Goal: Information Seeking & Learning: Learn about a topic

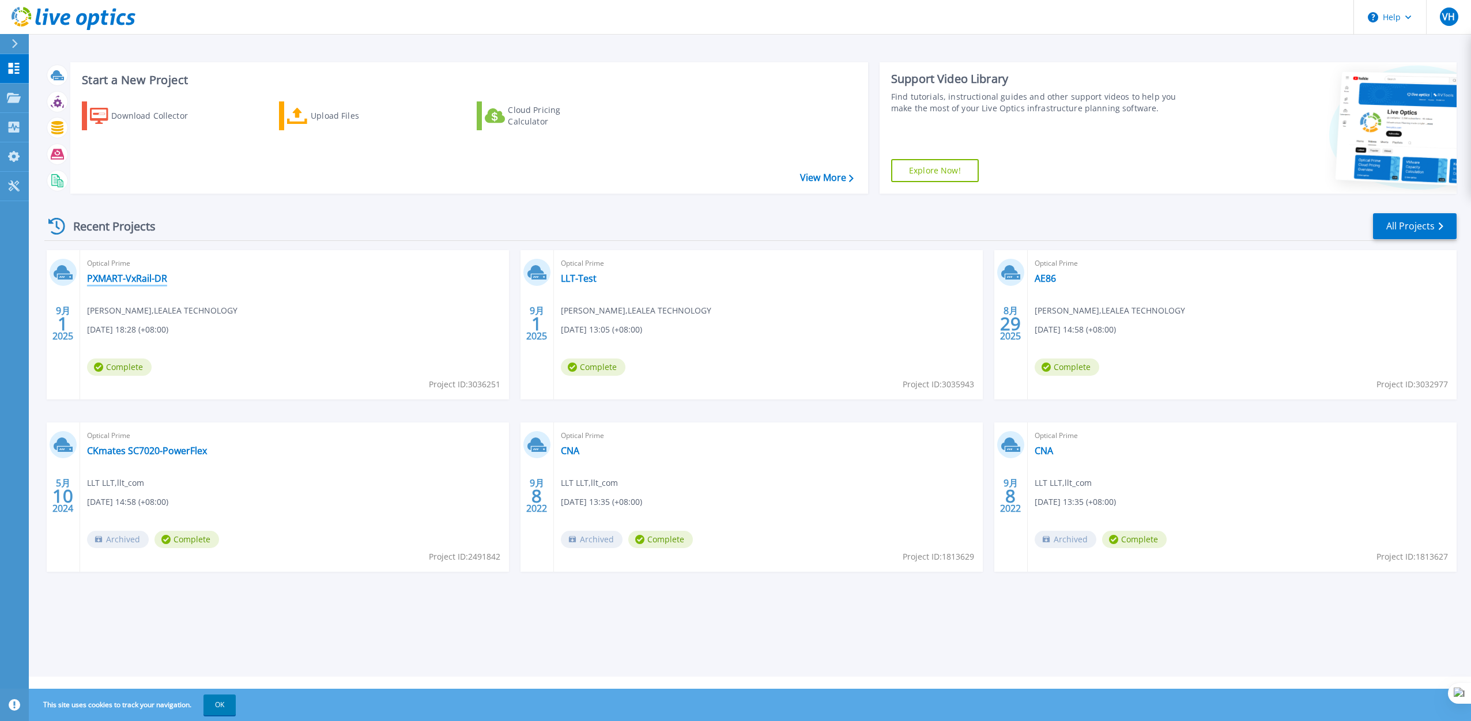
click at [154, 279] on link "PXMART-VxRail-DR" at bounding box center [127, 279] width 80 height 12
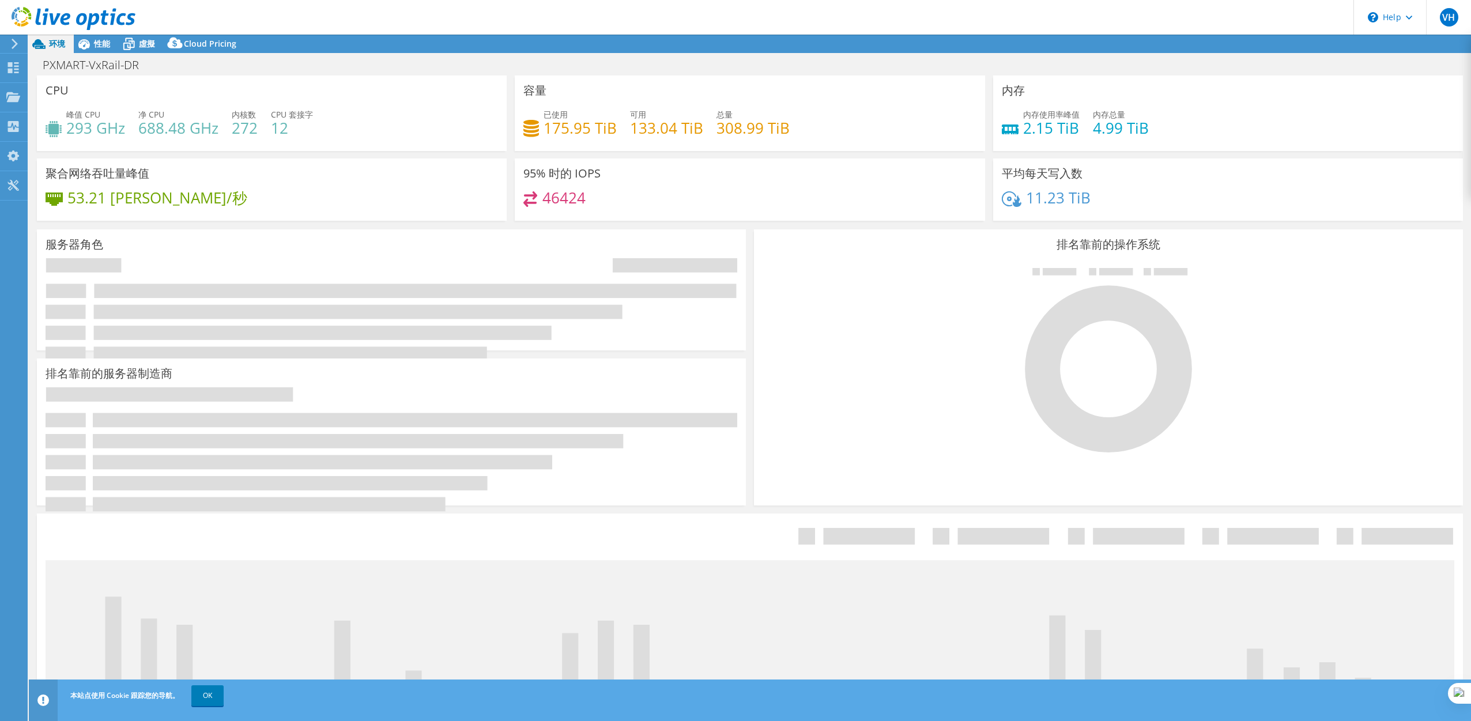
select select "HongKong"
select select "USD"
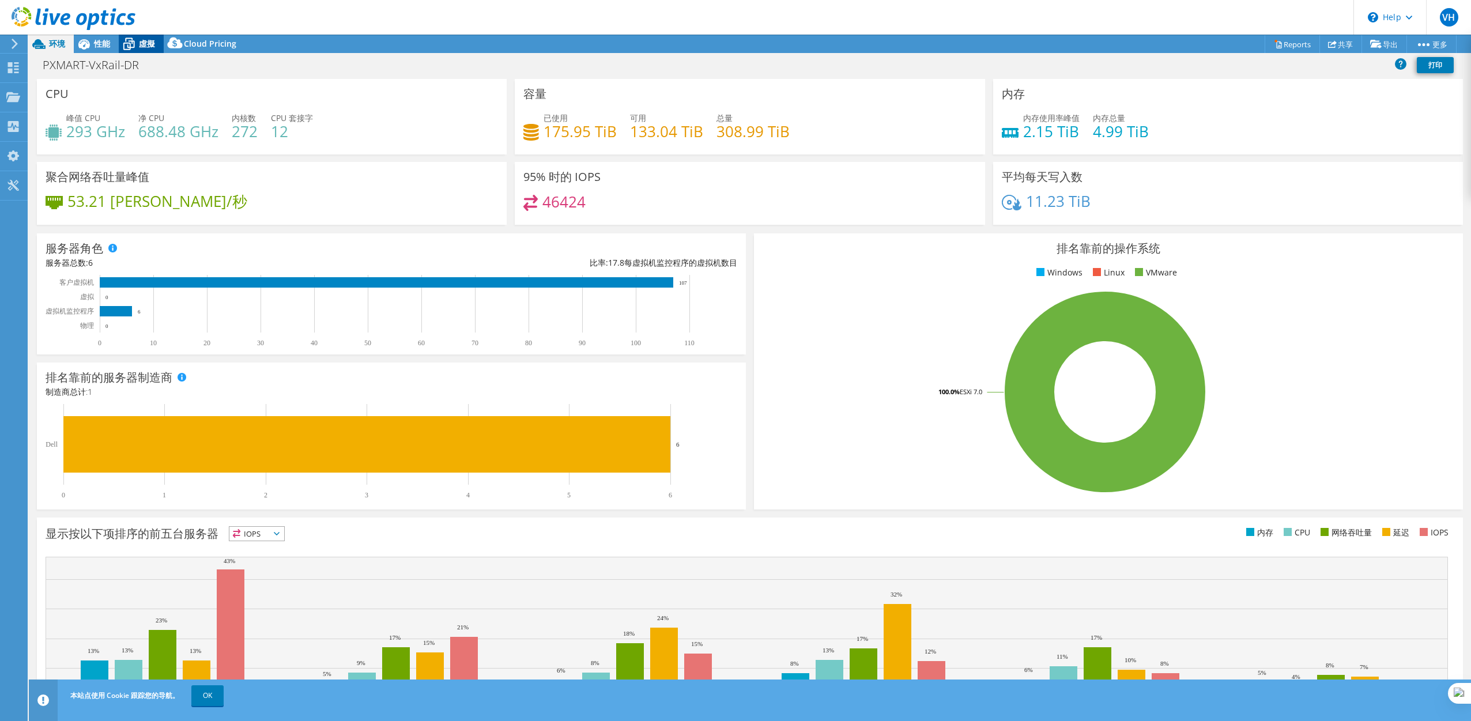
click at [137, 44] on icon at bounding box center [129, 44] width 20 height 20
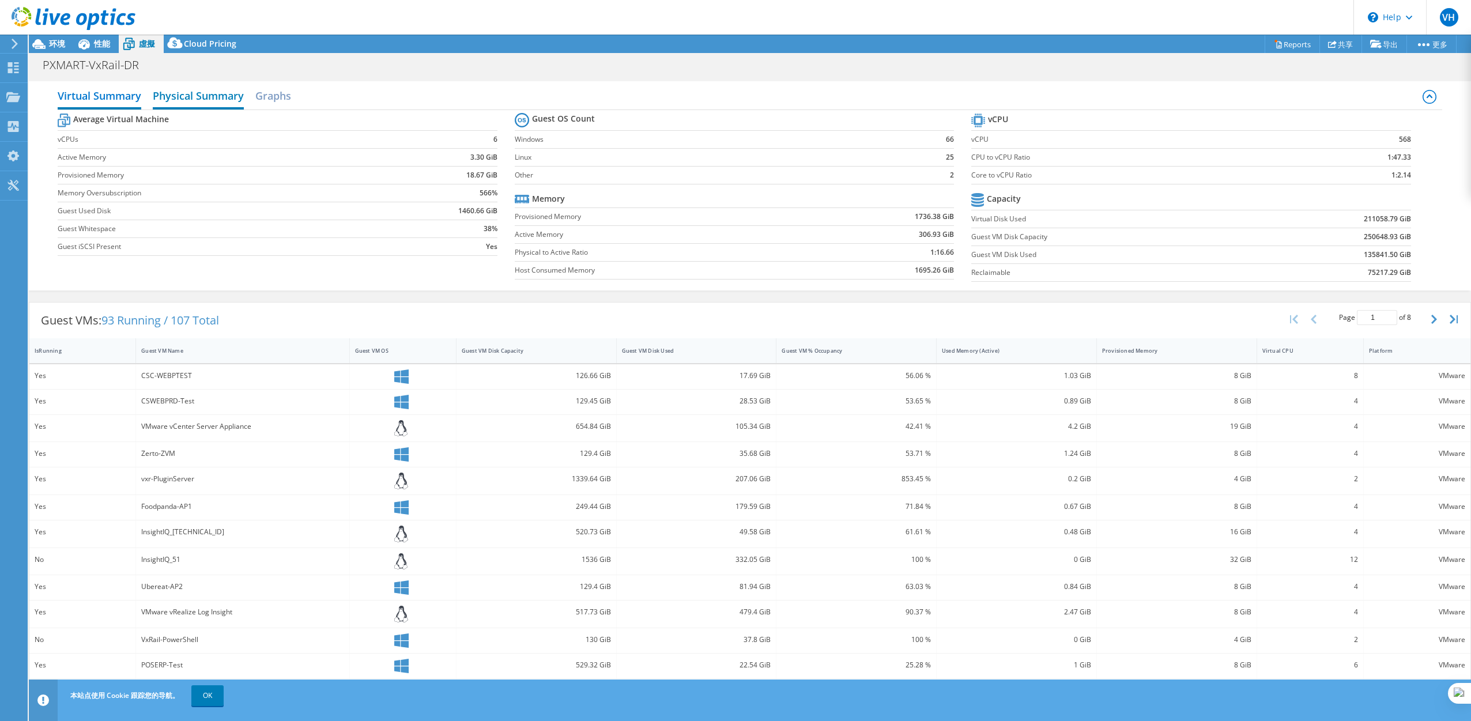
click at [176, 94] on h2 "Physical Summary" at bounding box center [198, 96] width 91 height 25
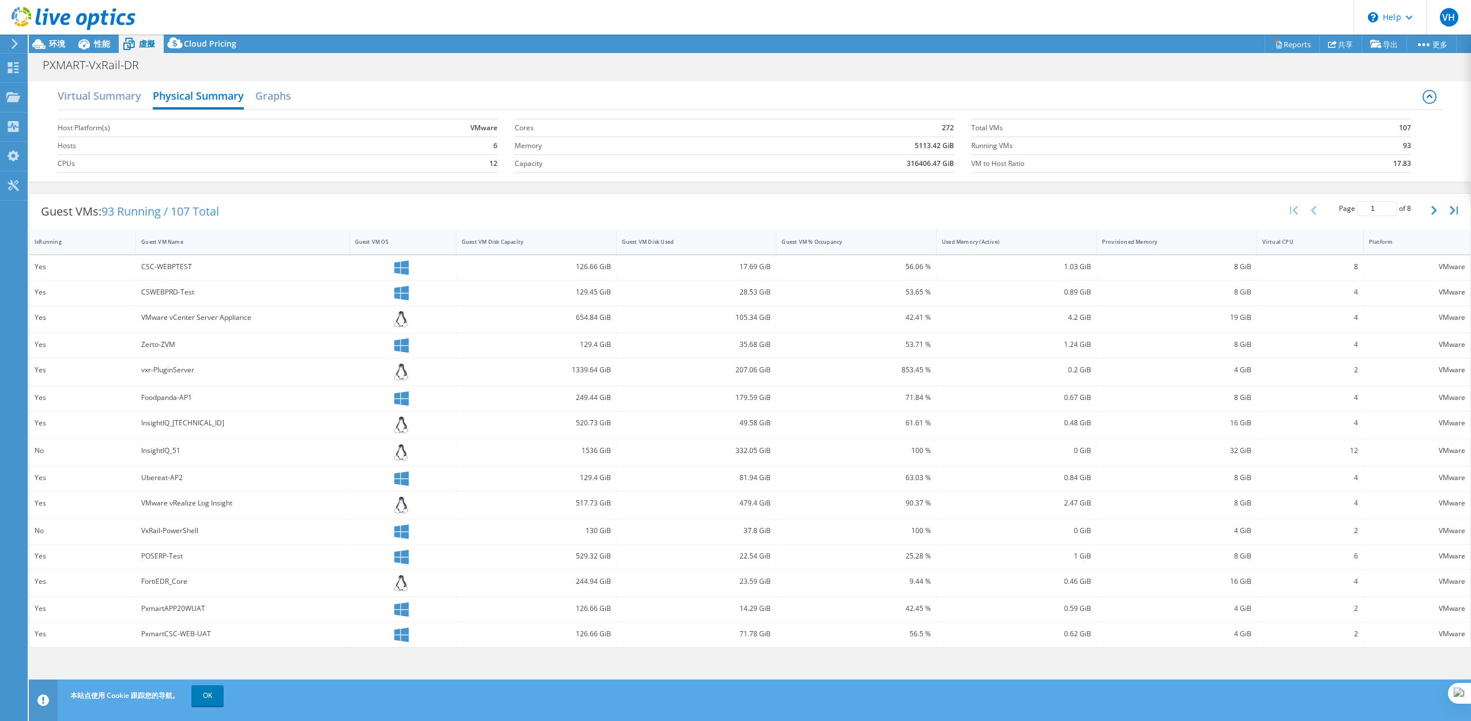
click at [523, 162] on label "Capacity" at bounding box center [606, 164] width 182 height 12
drag, startPoint x: 942, startPoint y: 163, endPoint x: 904, endPoint y: 165, distance: 38.1
click at [904, 165] on td "316406.47 GiB" at bounding box center [826, 163] width 258 height 18
click at [797, 168] on td "316406.47 GiB" at bounding box center [826, 163] width 258 height 18
click at [267, 93] on h2 "Graphs" at bounding box center [273, 96] width 36 height 25
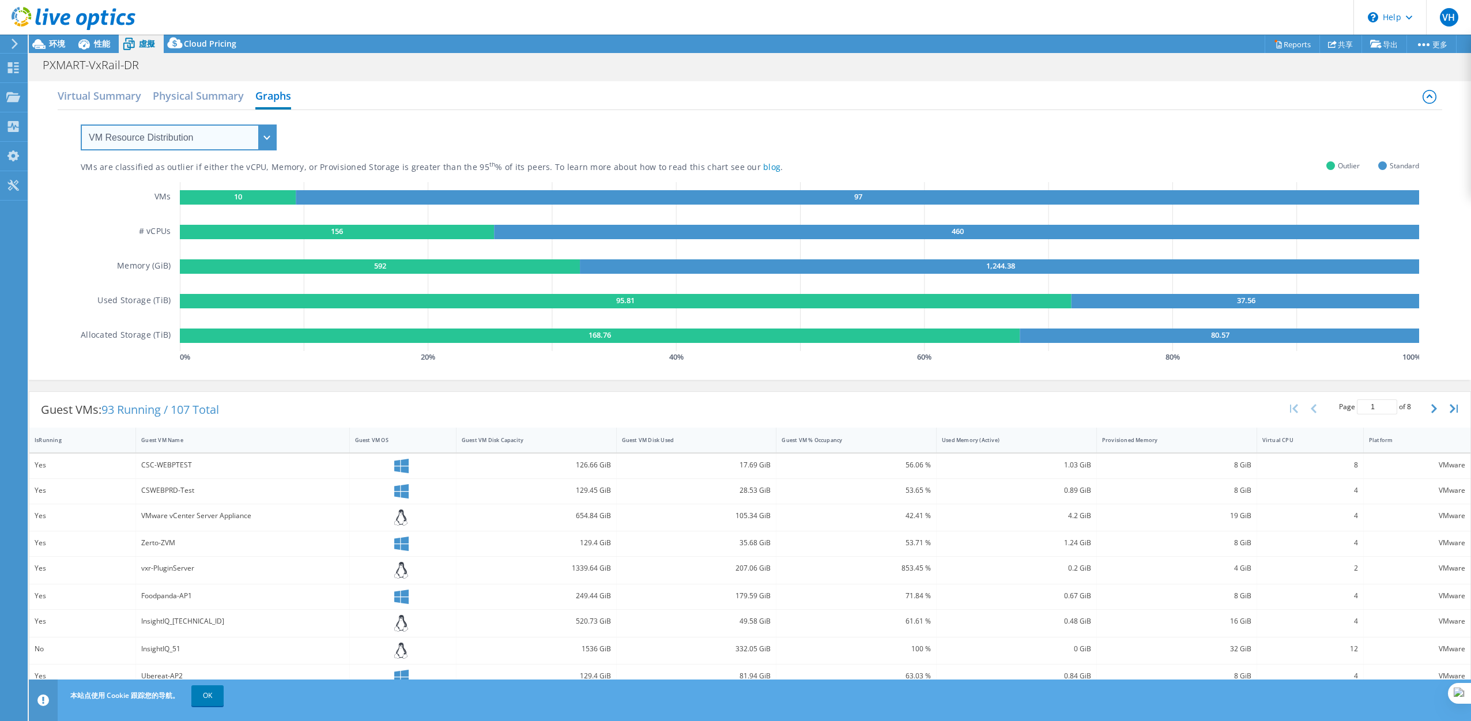
click at [170, 141] on select "VM Resource Distribution Provisioning Contrast Over Provisioning" at bounding box center [179, 138] width 196 height 26
select select "Provisioning Contrast"
click at [81, 125] on select "VM Resource Distribution Provisioning Contrast Over Provisioning" at bounding box center [179, 138] width 196 height 26
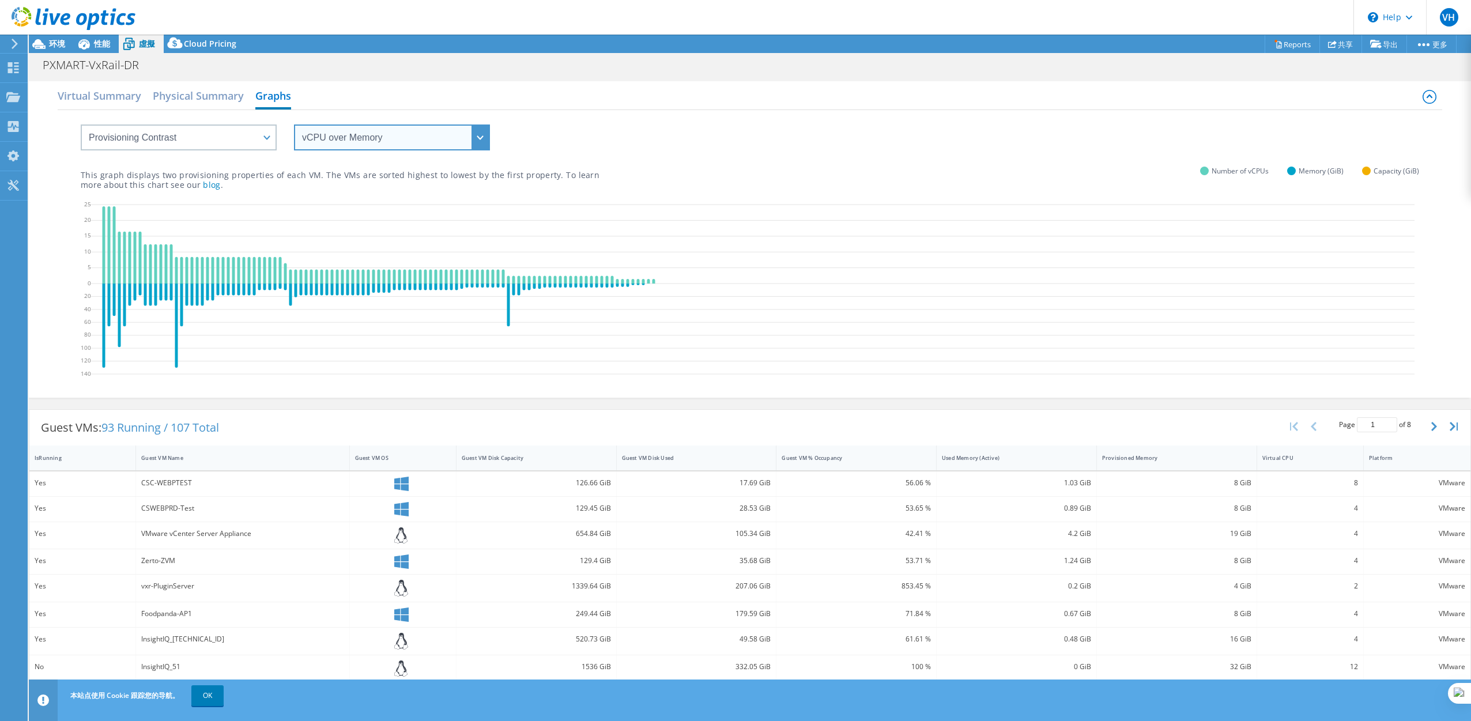
click at [322, 138] on select "vCPU over Memory vCPU over Capacity Memory over vCPU Memory over Capacity Capac…" at bounding box center [392, 138] width 196 height 26
select select "Memory over Capacity"
click at [294, 125] on select "vCPU over Memory vCPU over Capacity Memory over vCPU Memory over Capacity Capac…" at bounding box center [392, 138] width 196 height 26
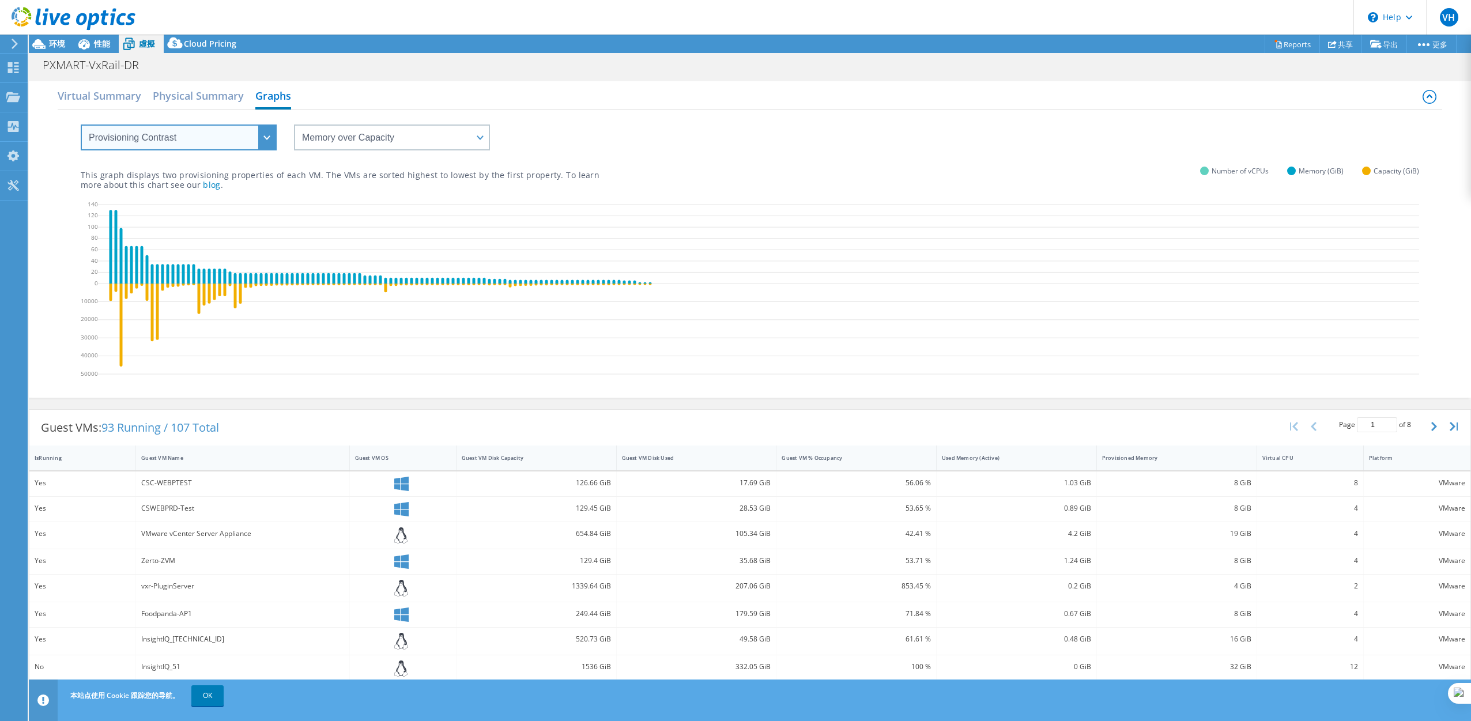
click at [224, 148] on select "VM Resource Distribution Provisioning Contrast Over Provisioning" at bounding box center [179, 138] width 196 height 26
select select "Over Provisioning"
click at [81, 125] on select "VM Resource Distribution Provisioning Contrast Over Provisioning" at bounding box center [179, 138] width 196 height 26
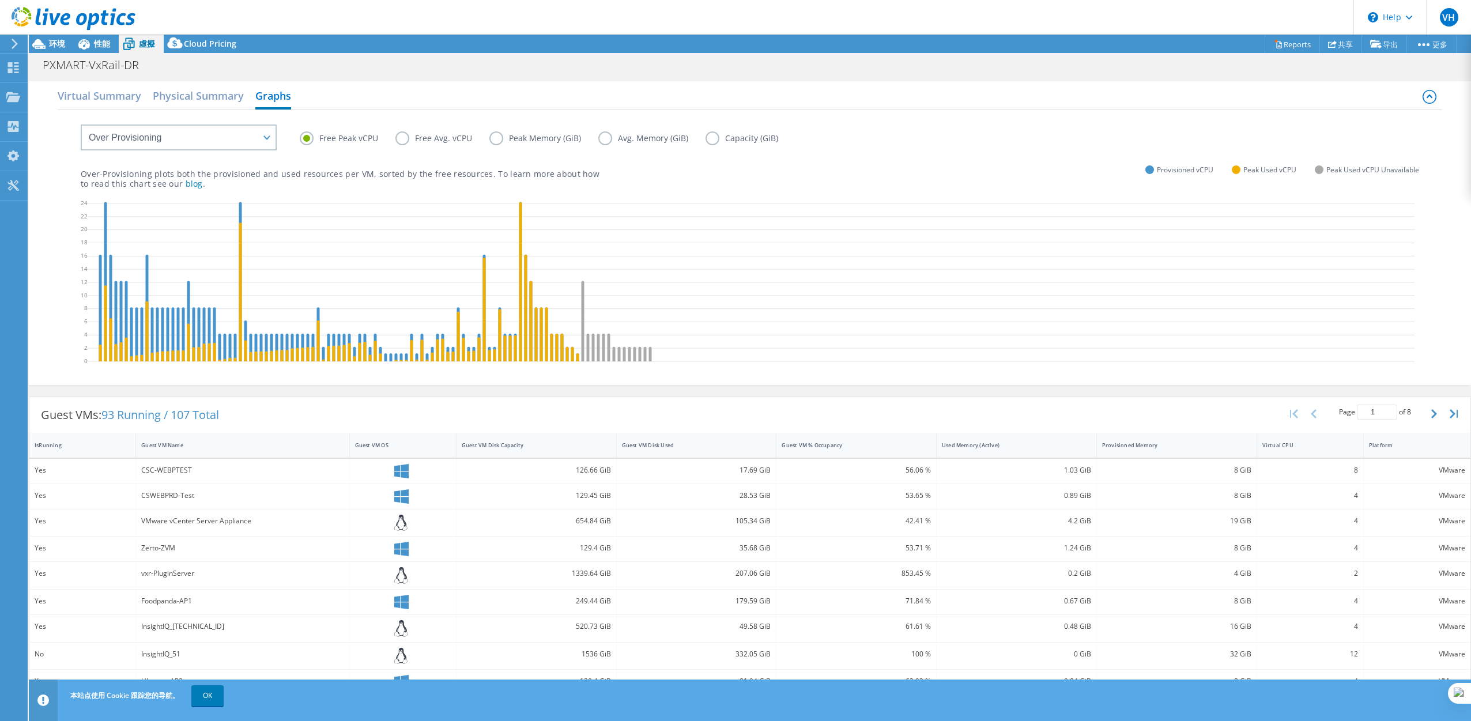
click at [713, 141] on label "Capacity (GiB)" at bounding box center [751, 138] width 90 height 14
click at [0, 0] on input "Capacity (GiB)" at bounding box center [0, 0] width 0 height 0
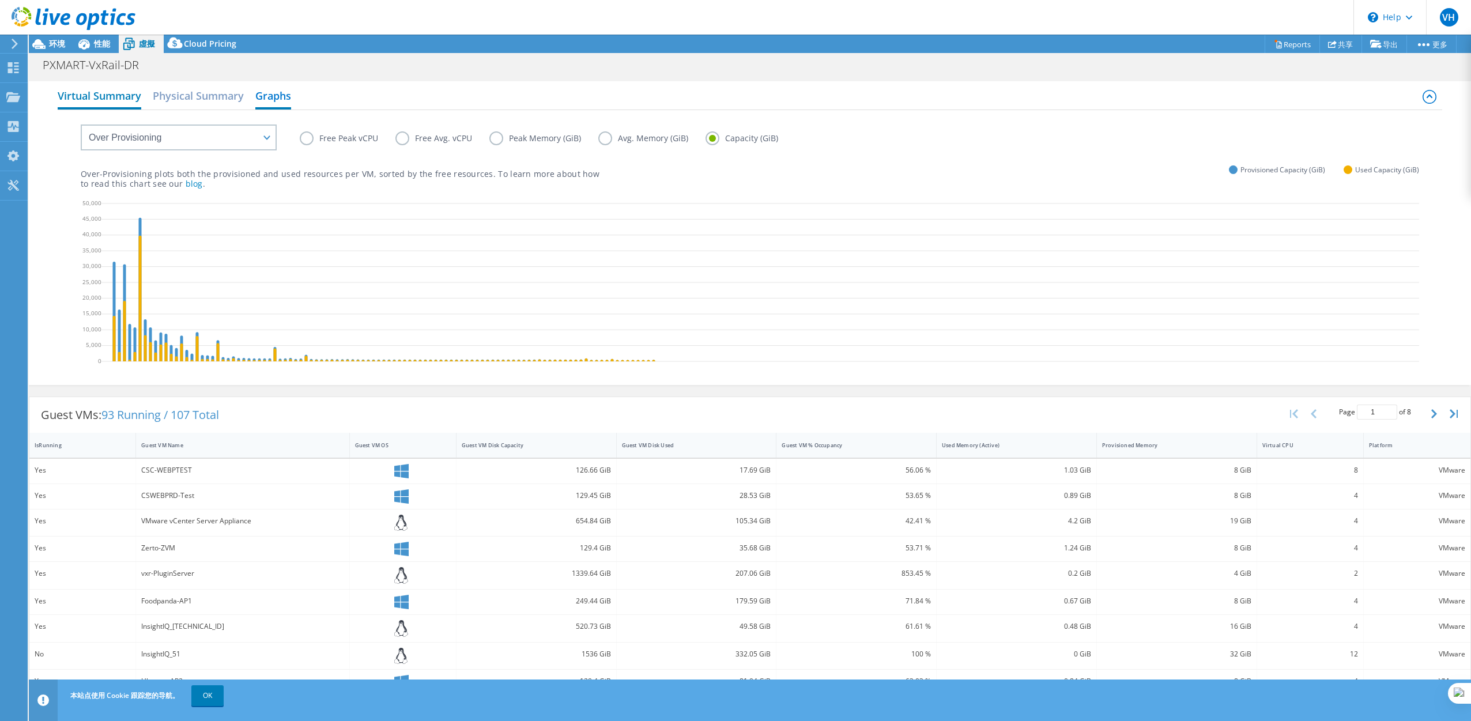
click at [115, 96] on h2 "Virtual Summary" at bounding box center [100, 96] width 84 height 25
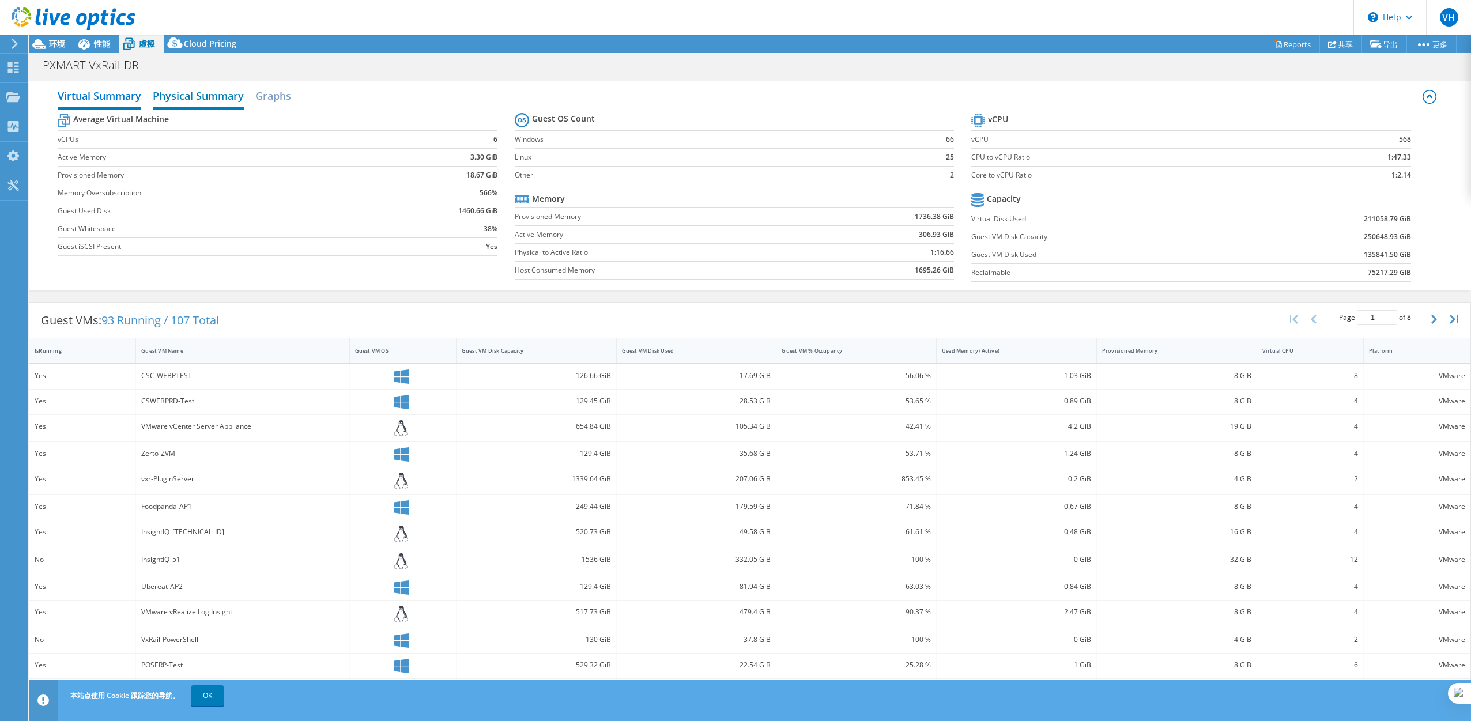
click at [205, 95] on h2 "Physical Summary" at bounding box center [198, 96] width 91 height 25
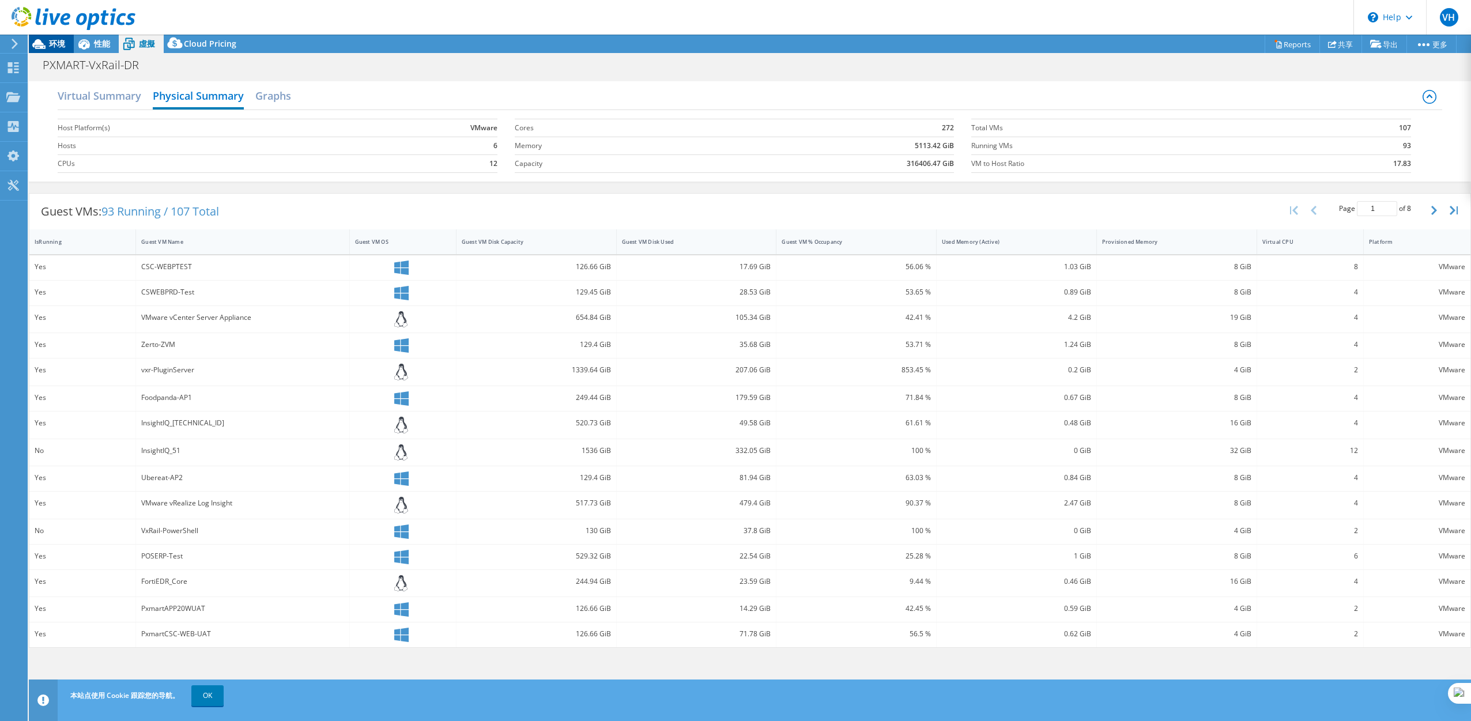
click at [62, 44] on span "环境" at bounding box center [57, 43] width 16 height 11
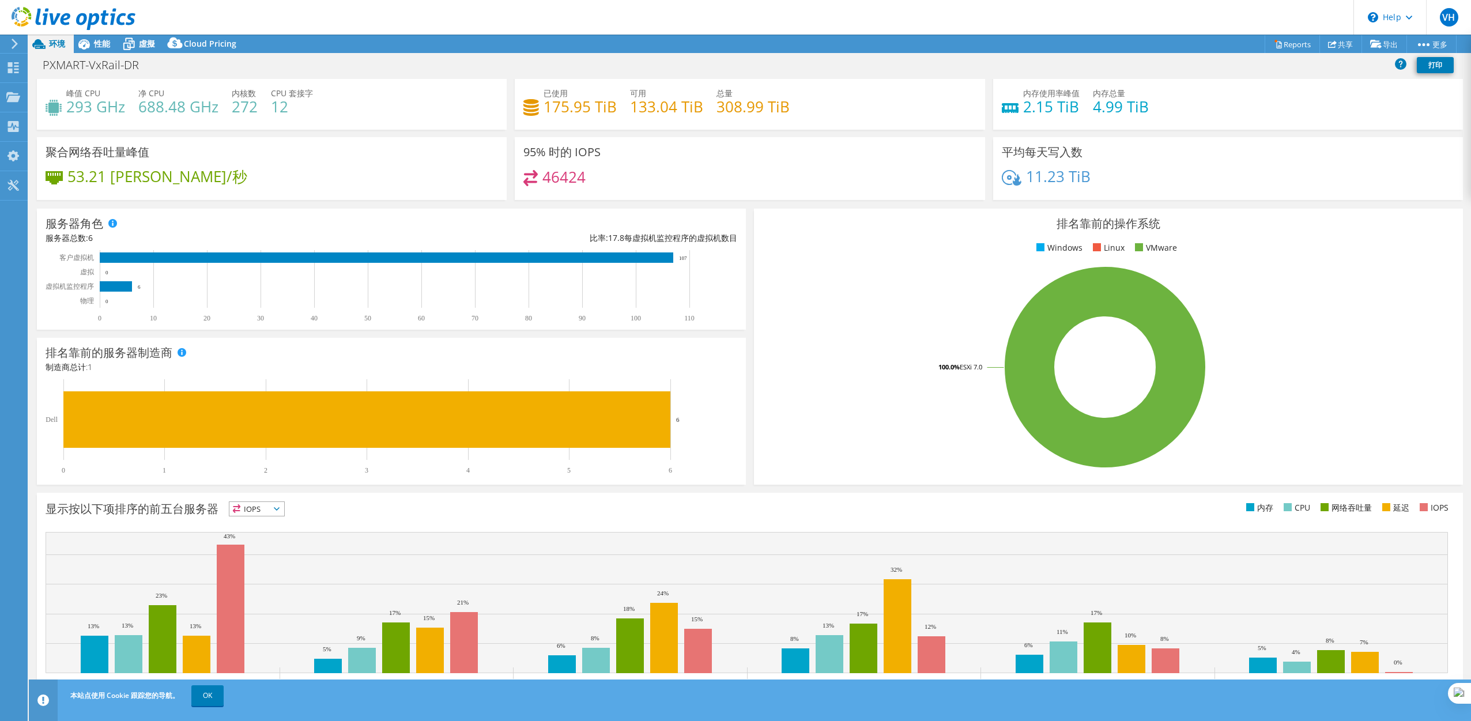
scroll to position [19, 0]
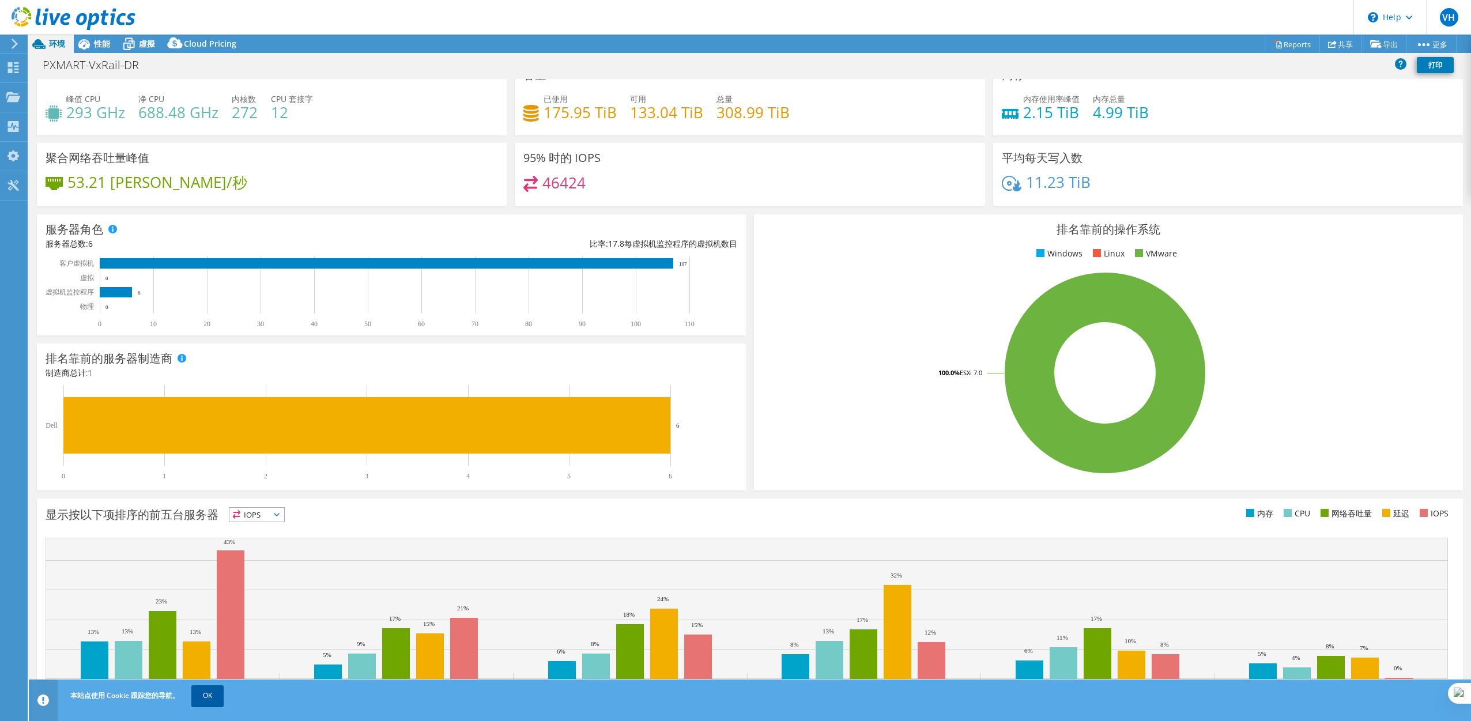
click at [208, 695] on link "OK" at bounding box center [207, 695] width 32 height 21
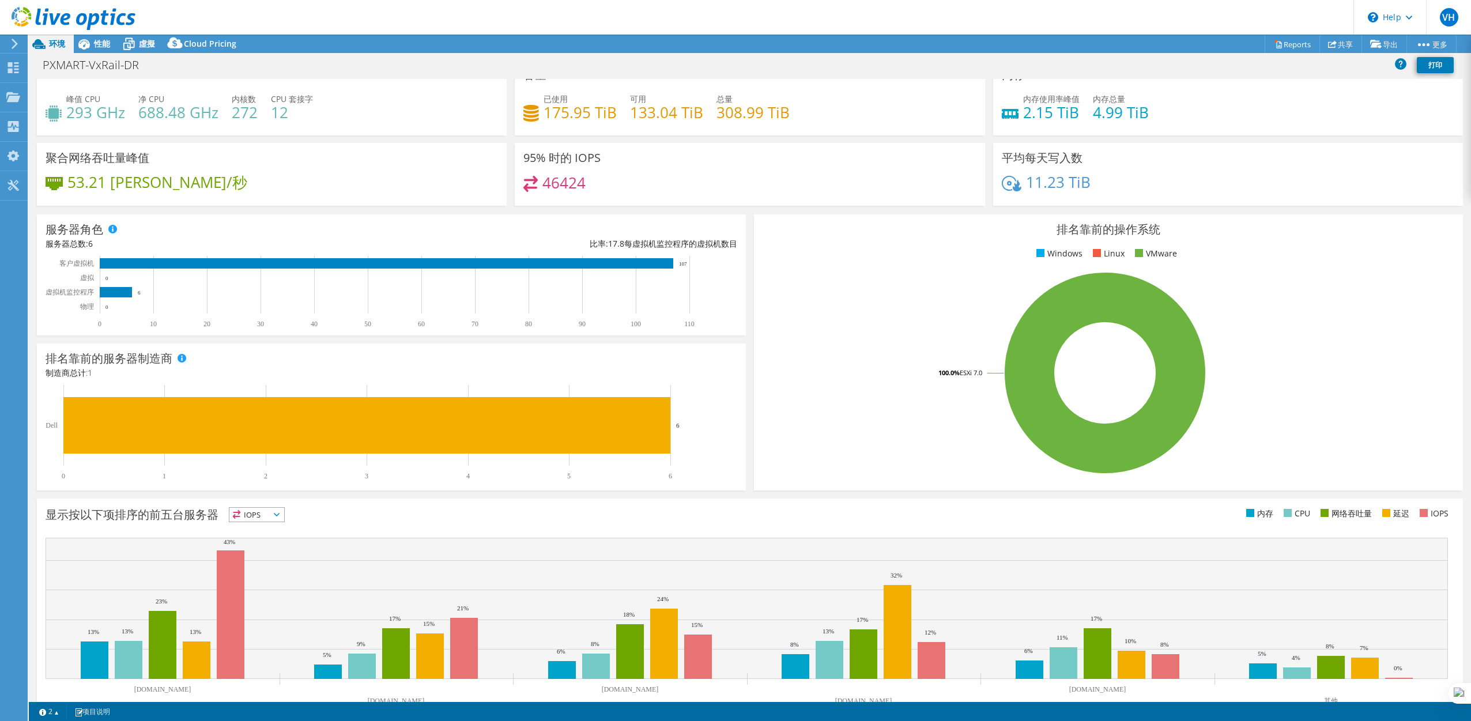
scroll to position [0, 0]
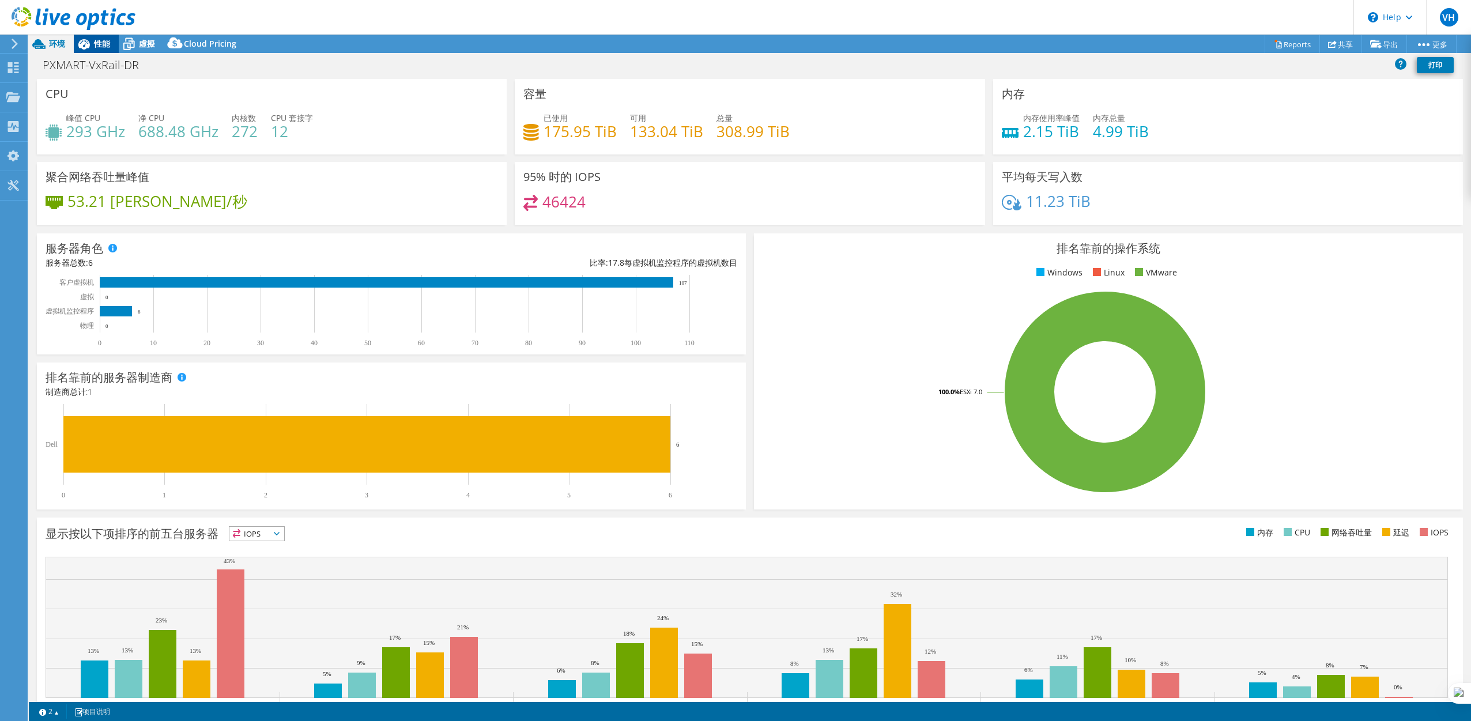
click at [103, 45] on span "性能" at bounding box center [102, 43] width 16 height 11
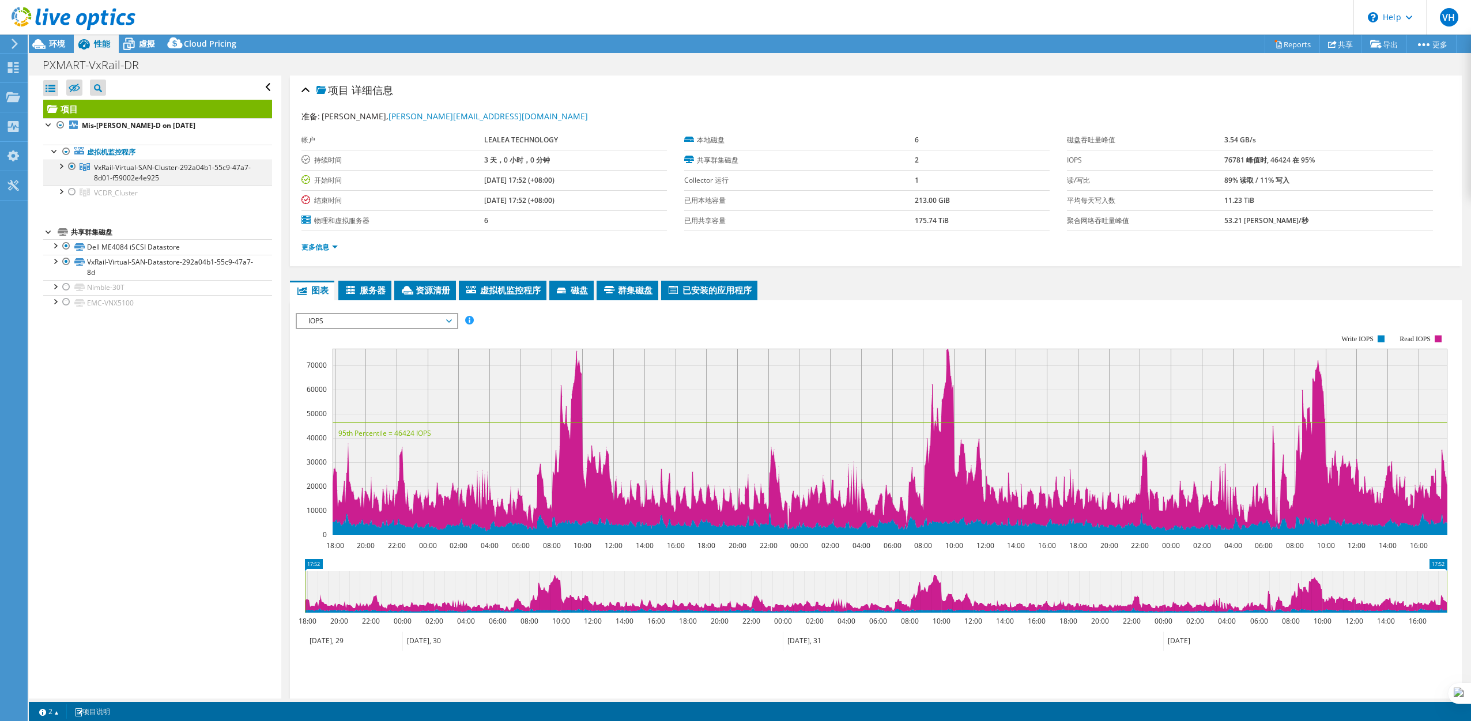
click at [62, 167] on div at bounding box center [61, 166] width 12 height 12
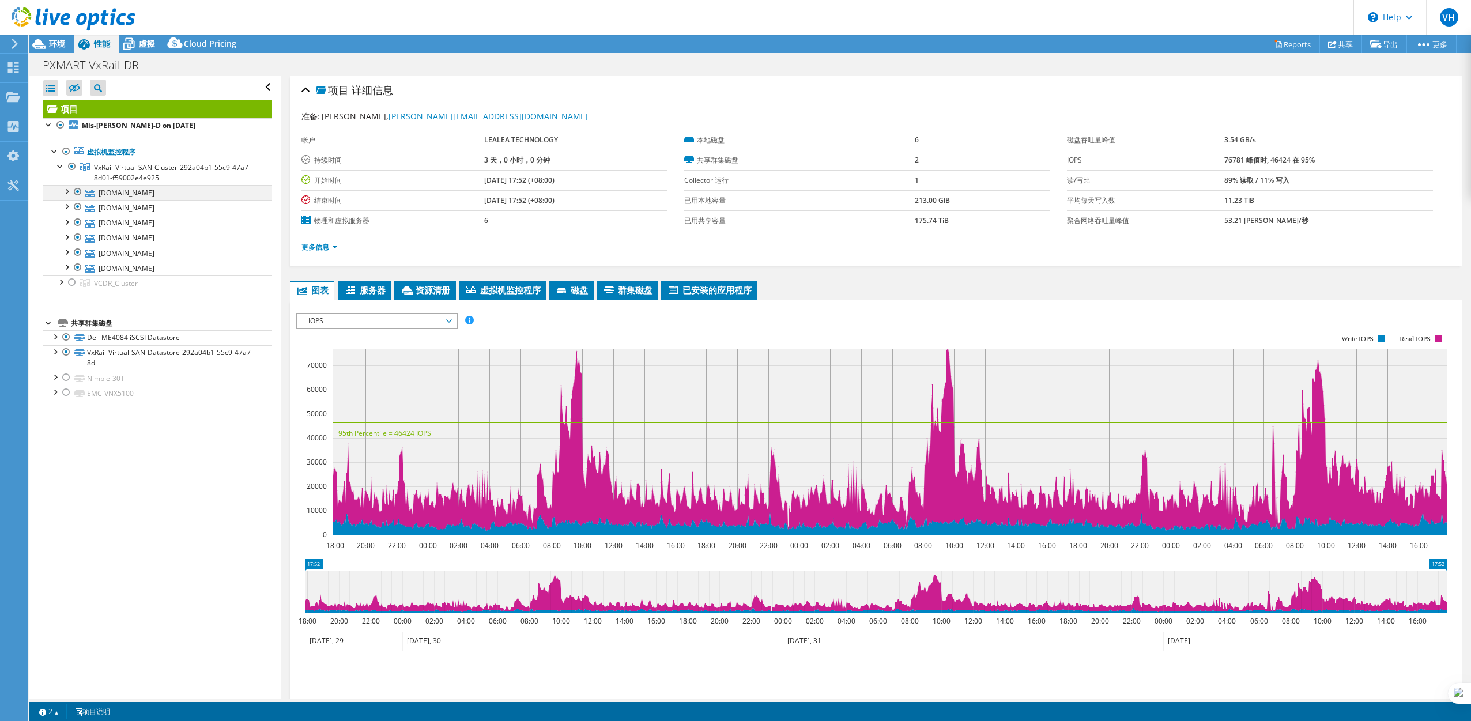
click at [72, 193] on div at bounding box center [78, 192] width 12 height 14
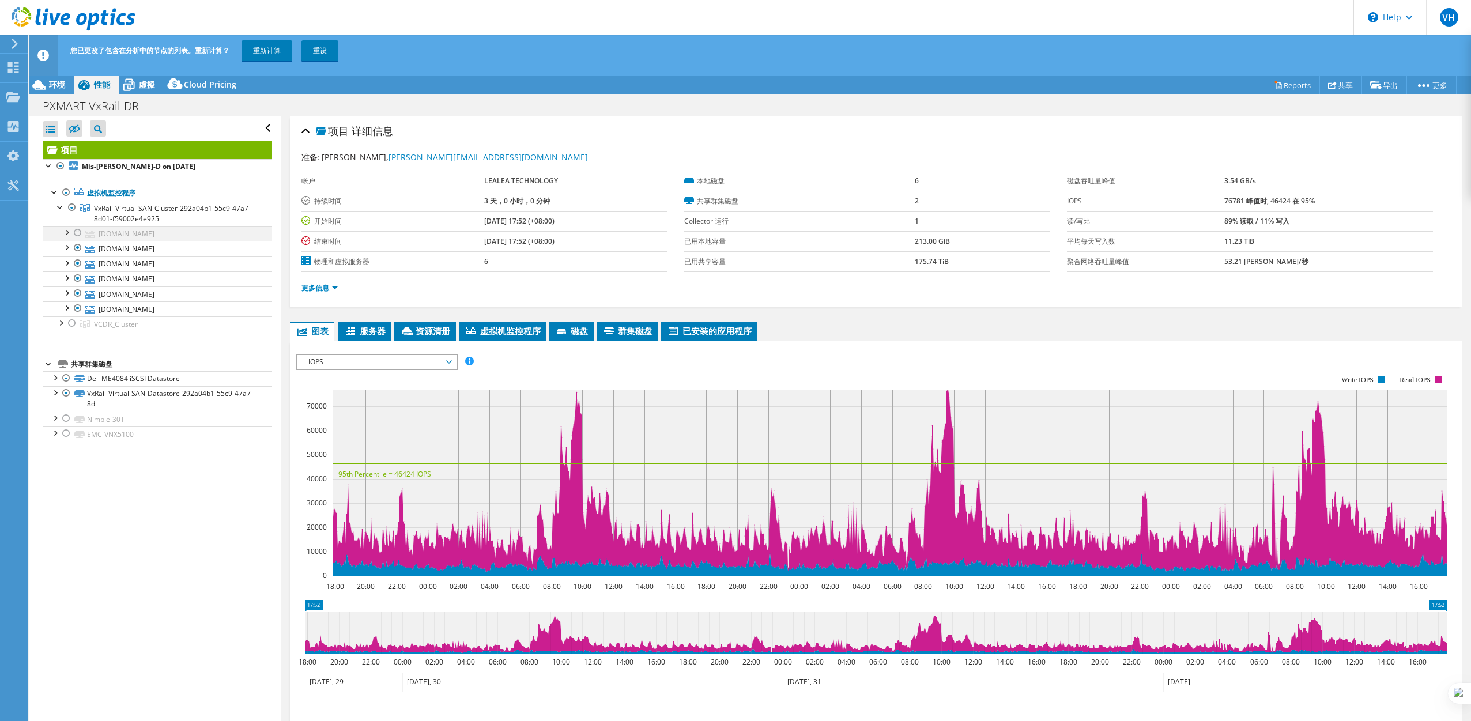
click at [67, 231] on div at bounding box center [67, 232] width 12 height 12
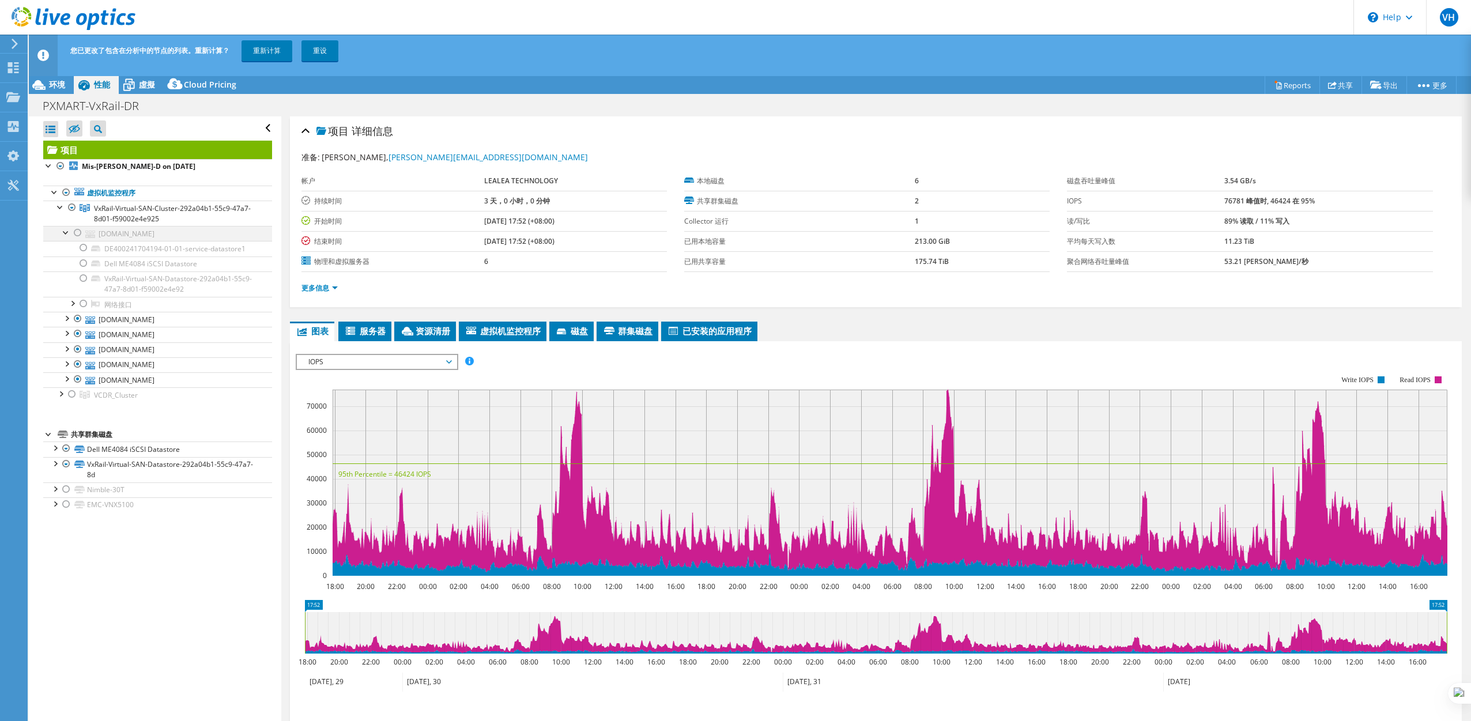
click at [79, 232] on div at bounding box center [78, 233] width 12 height 14
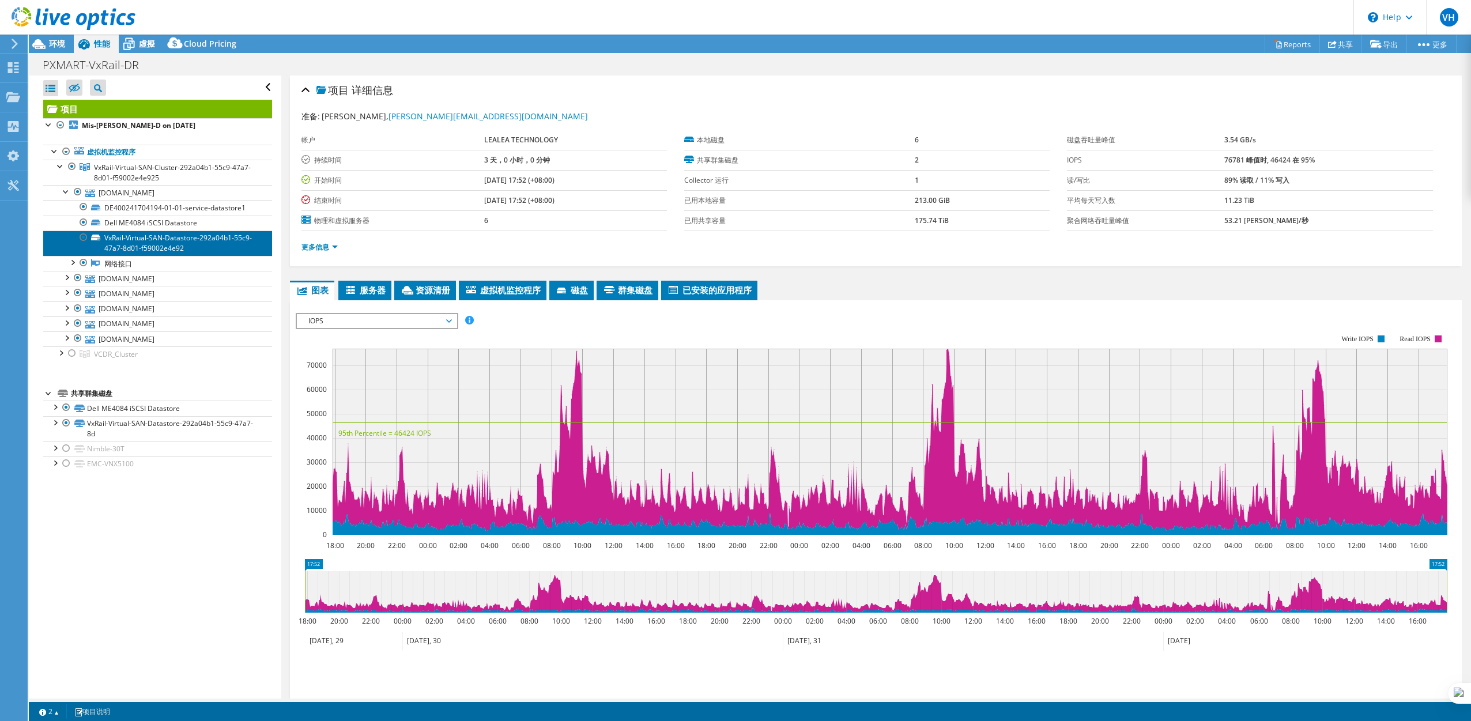
click at [127, 243] on link "VxRail-Virtual-SAN-Datastore-292a04b1-55c9-47a7-8d01-f59002e4e92" at bounding box center [157, 243] width 229 height 25
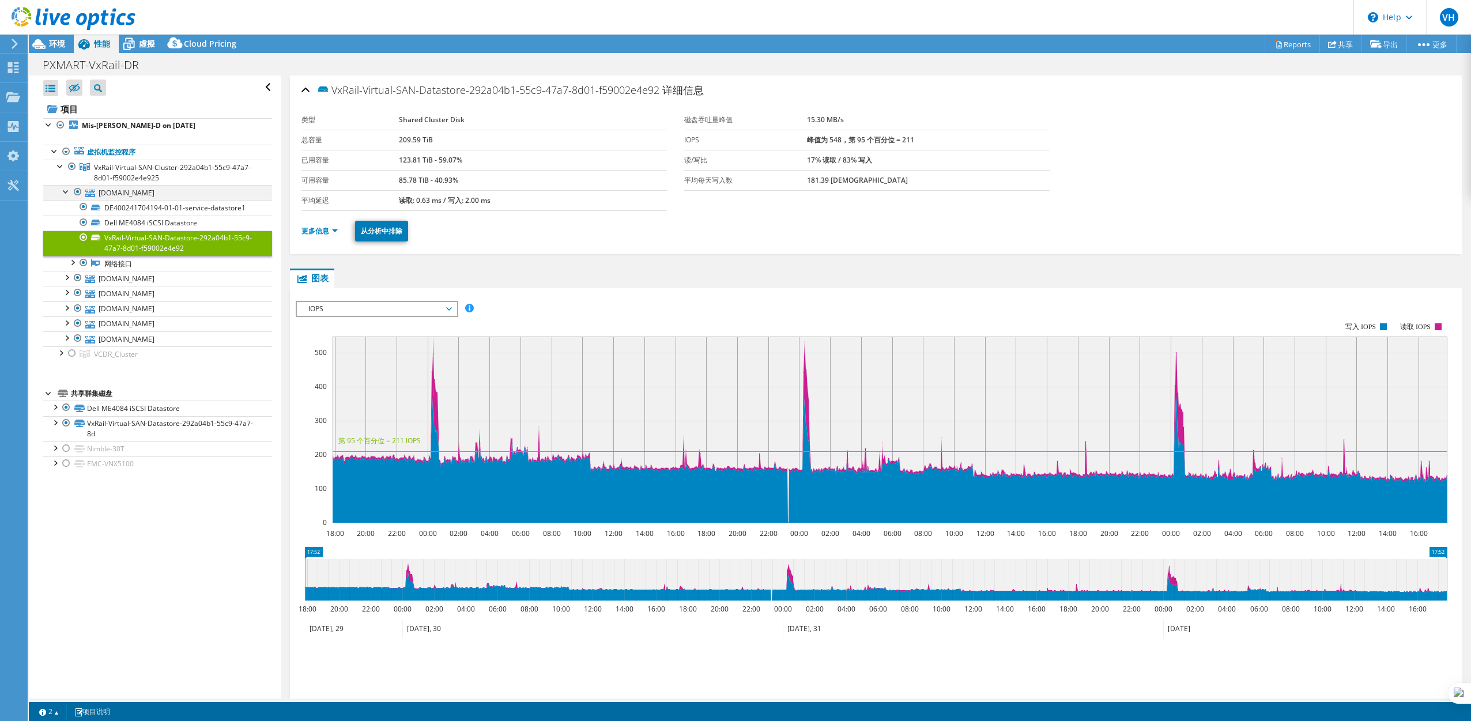
click at [63, 190] on div at bounding box center [67, 191] width 12 height 12
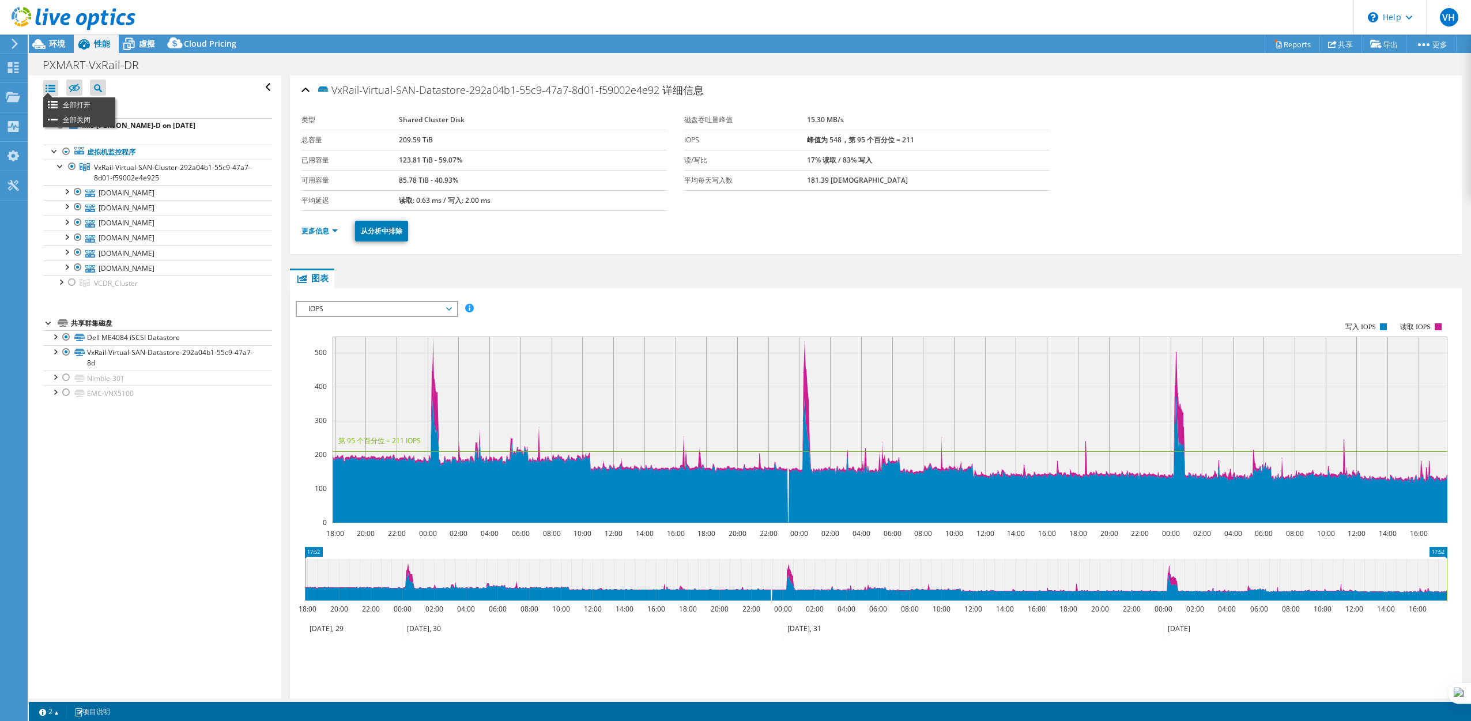
click at [52, 89] on div at bounding box center [50, 88] width 15 height 16
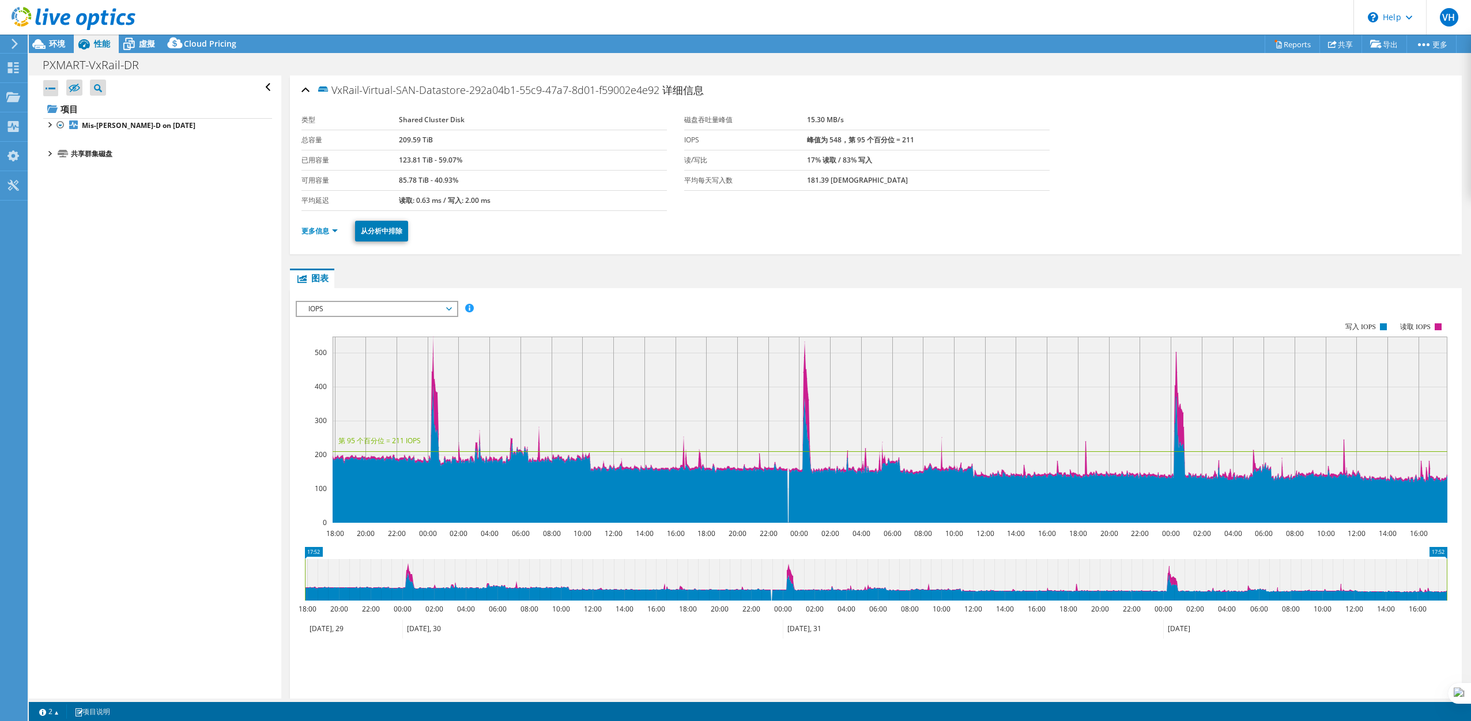
click at [53, 91] on div at bounding box center [50, 88] width 15 height 16
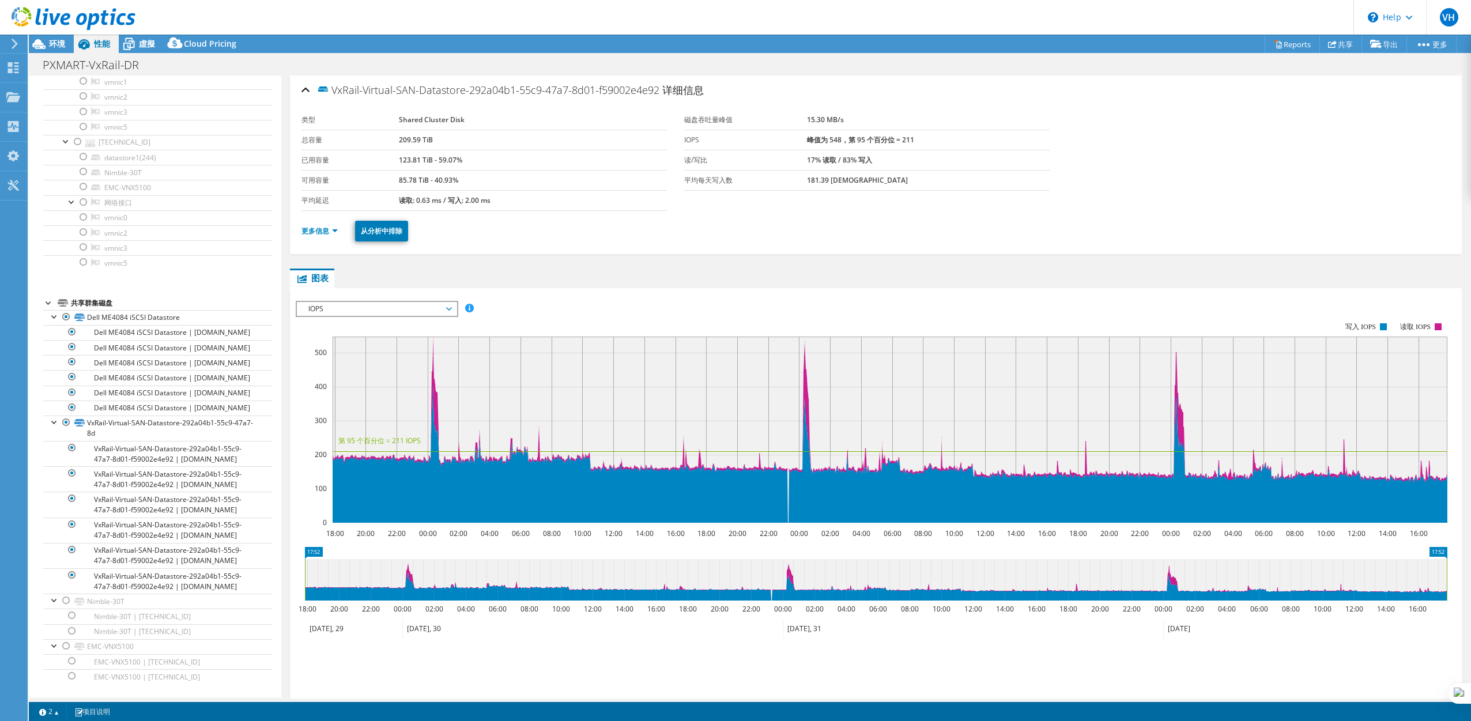
scroll to position [1621, 0]
click at [180, 441] on link "VxRail-Virtual-SAN-Datastore-292a04b1-55c9-47a7-8d01-f59002e4e92 | vxr-esxi-06.…" at bounding box center [157, 453] width 229 height 25
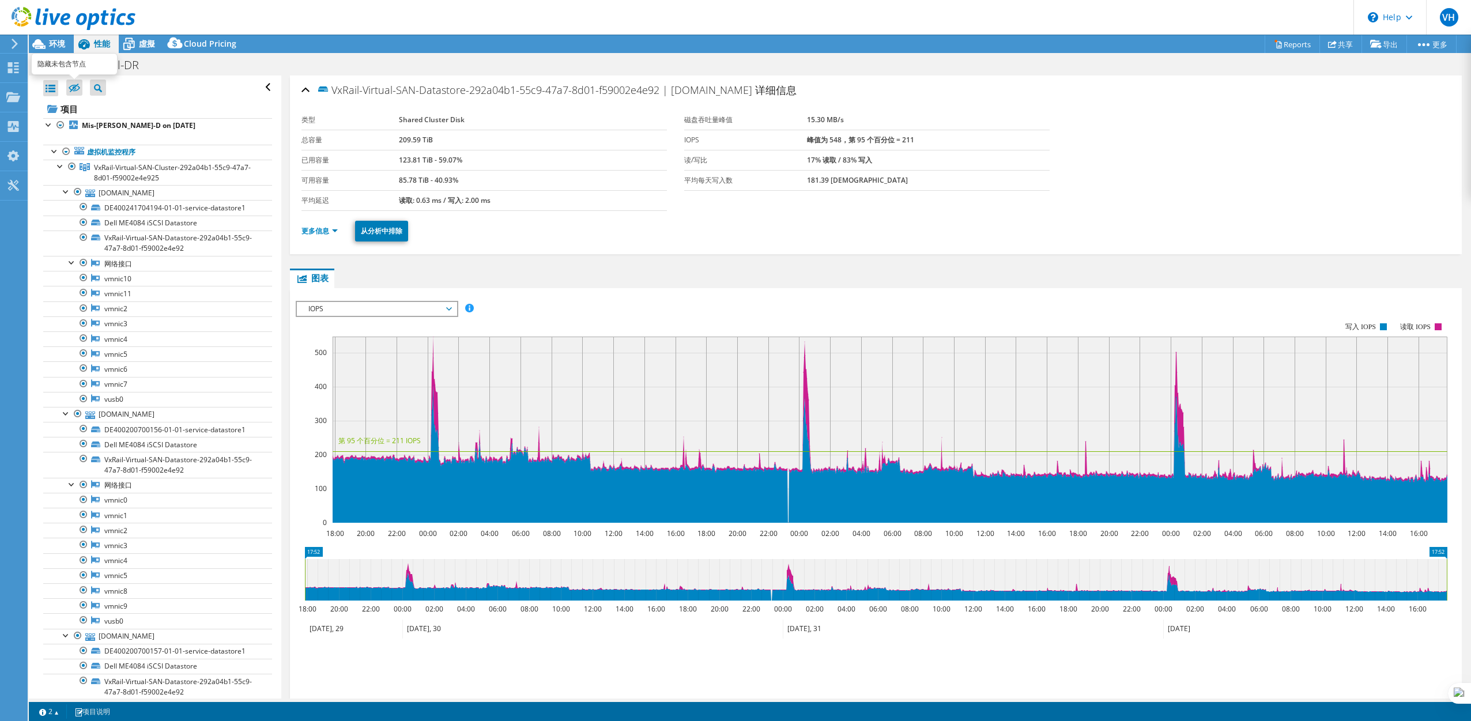
scroll to position [1, 0]
click at [147, 50] on div "虛擬" at bounding box center [141, 44] width 45 height 18
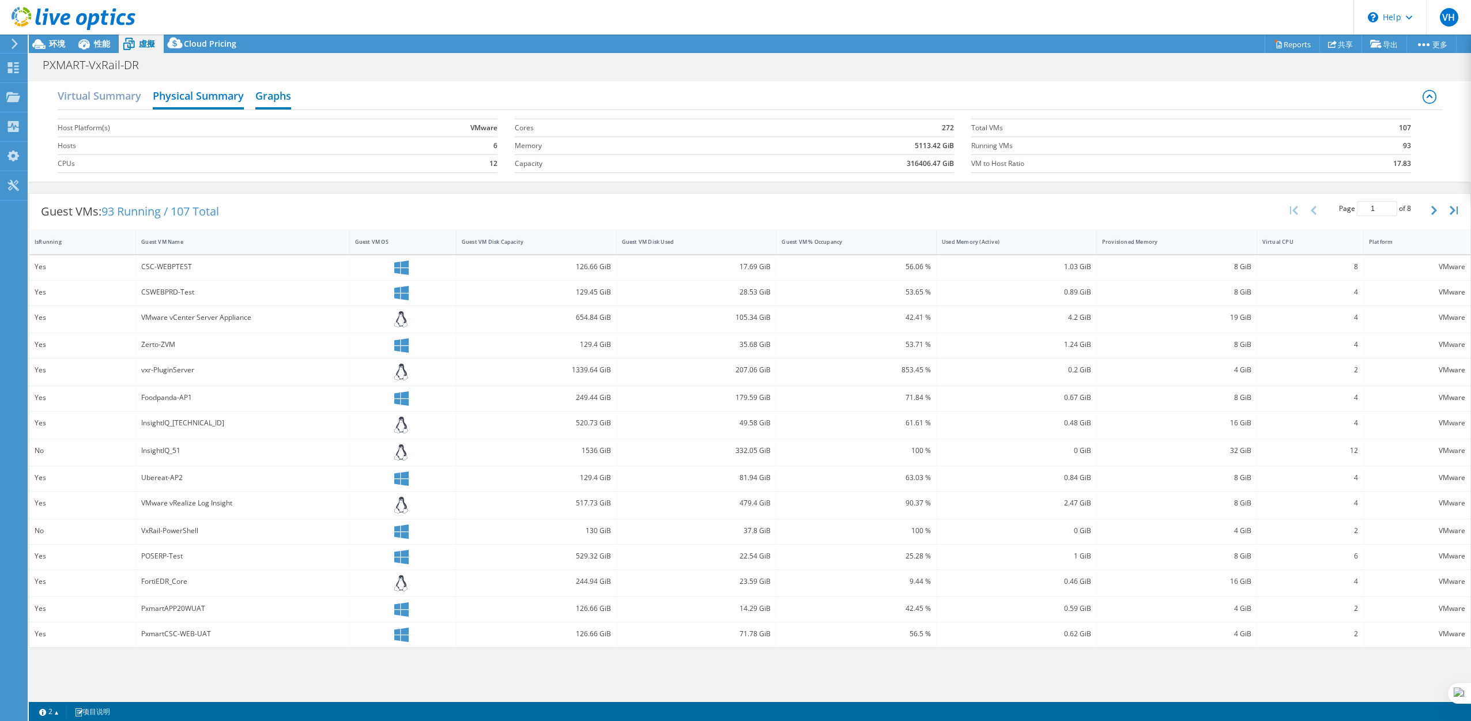
click at [274, 97] on h2 "Graphs" at bounding box center [273, 96] width 36 height 25
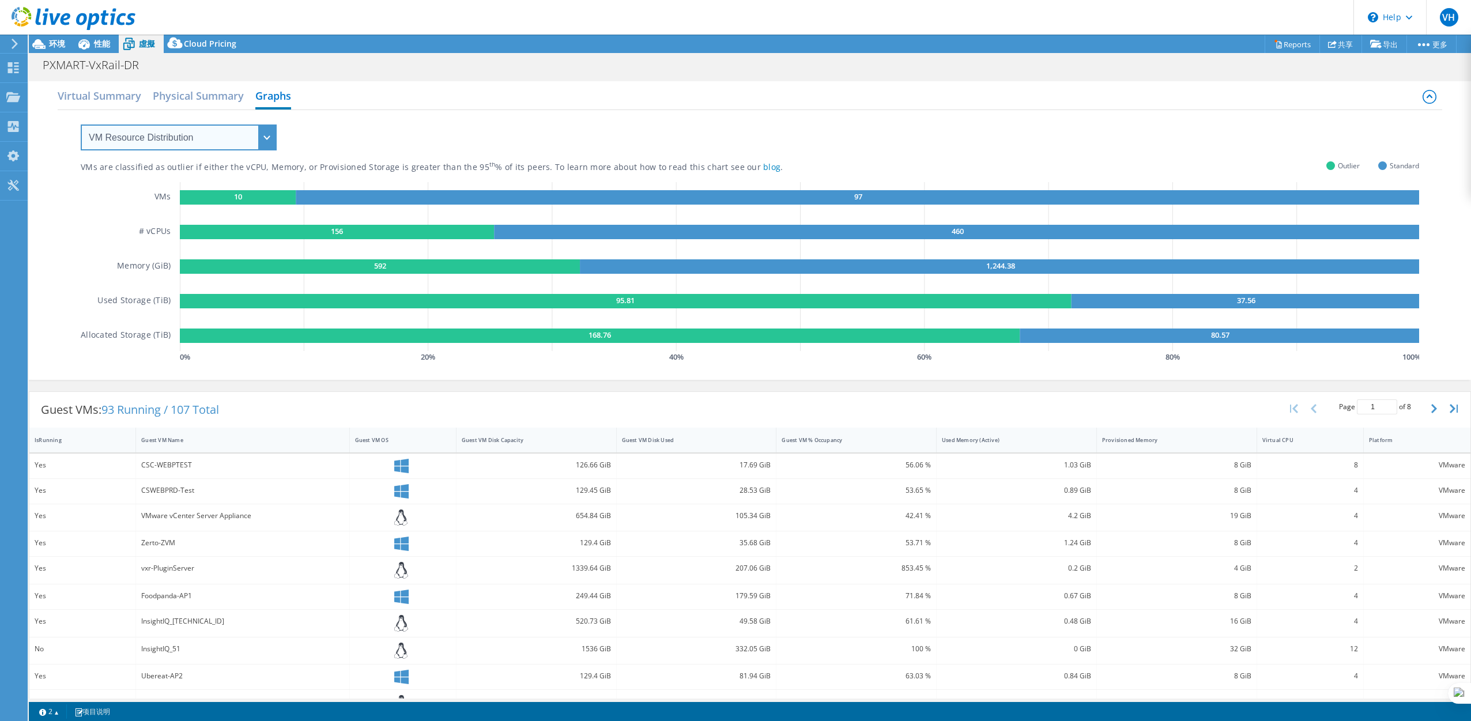
click at [183, 141] on select "VM Resource Distribution Provisioning Contrast Over Provisioning" at bounding box center [179, 138] width 196 height 26
select select "Over Provisioning"
click at [81, 125] on select "VM Resource Distribution Provisioning Contrast Over Provisioning" at bounding box center [179, 138] width 196 height 26
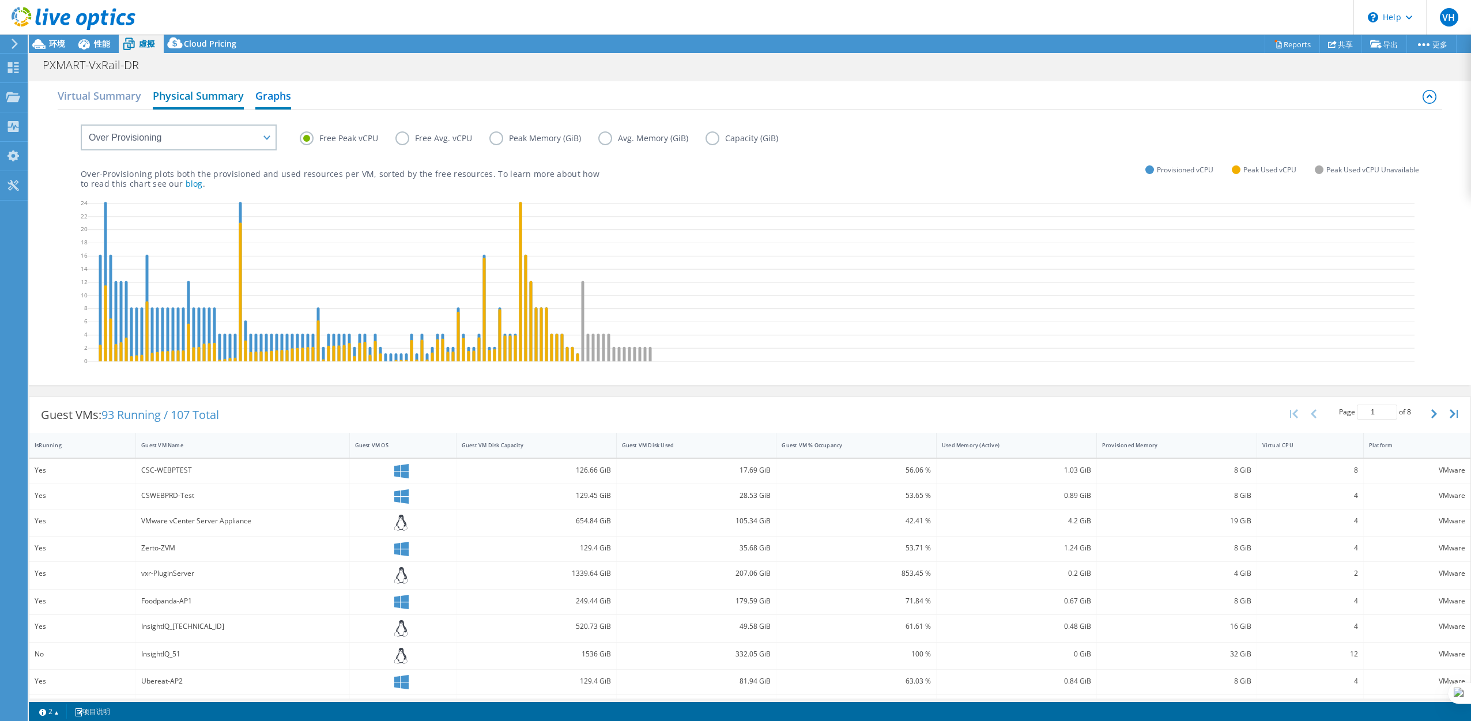
click at [190, 103] on h2 "Physical Summary" at bounding box center [198, 96] width 91 height 25
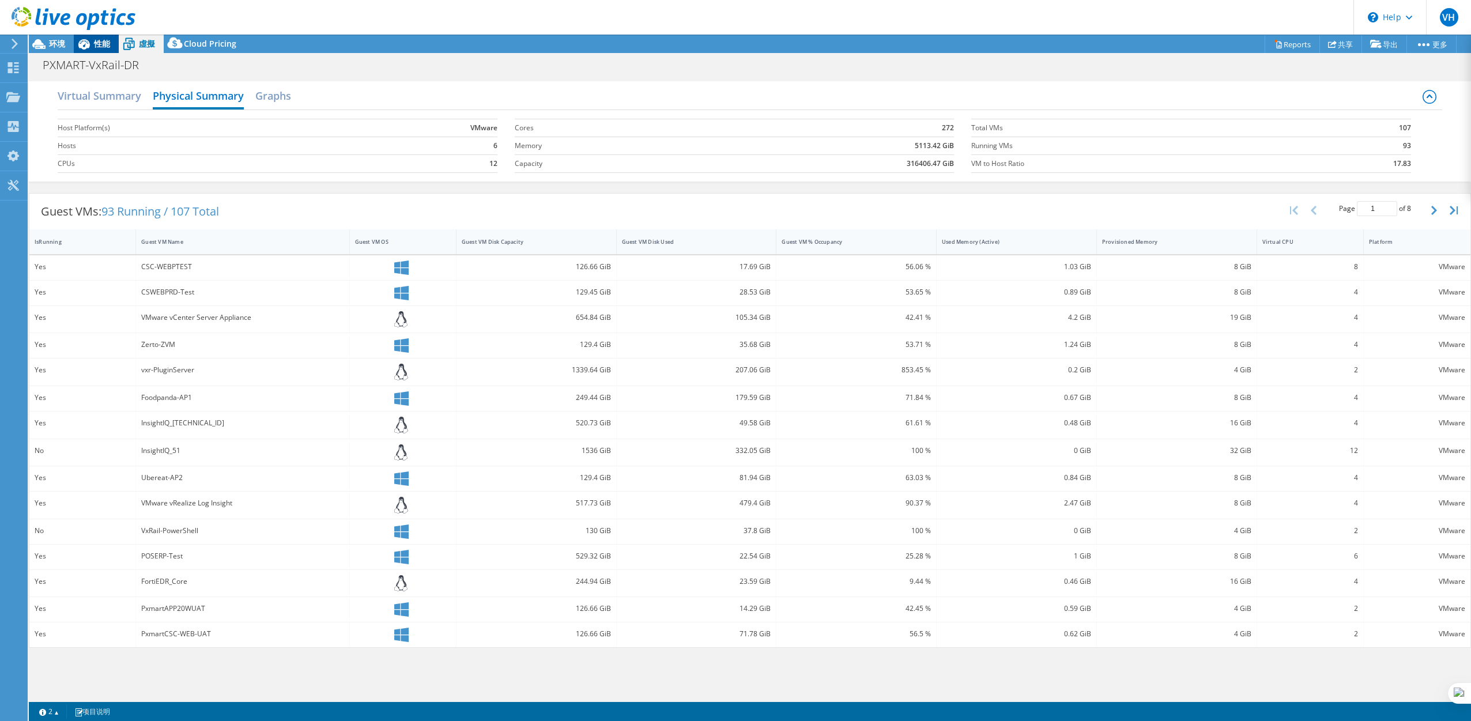
click at [108, 43] on span "性能" at bounding box center [102, 43] width 16 height 11
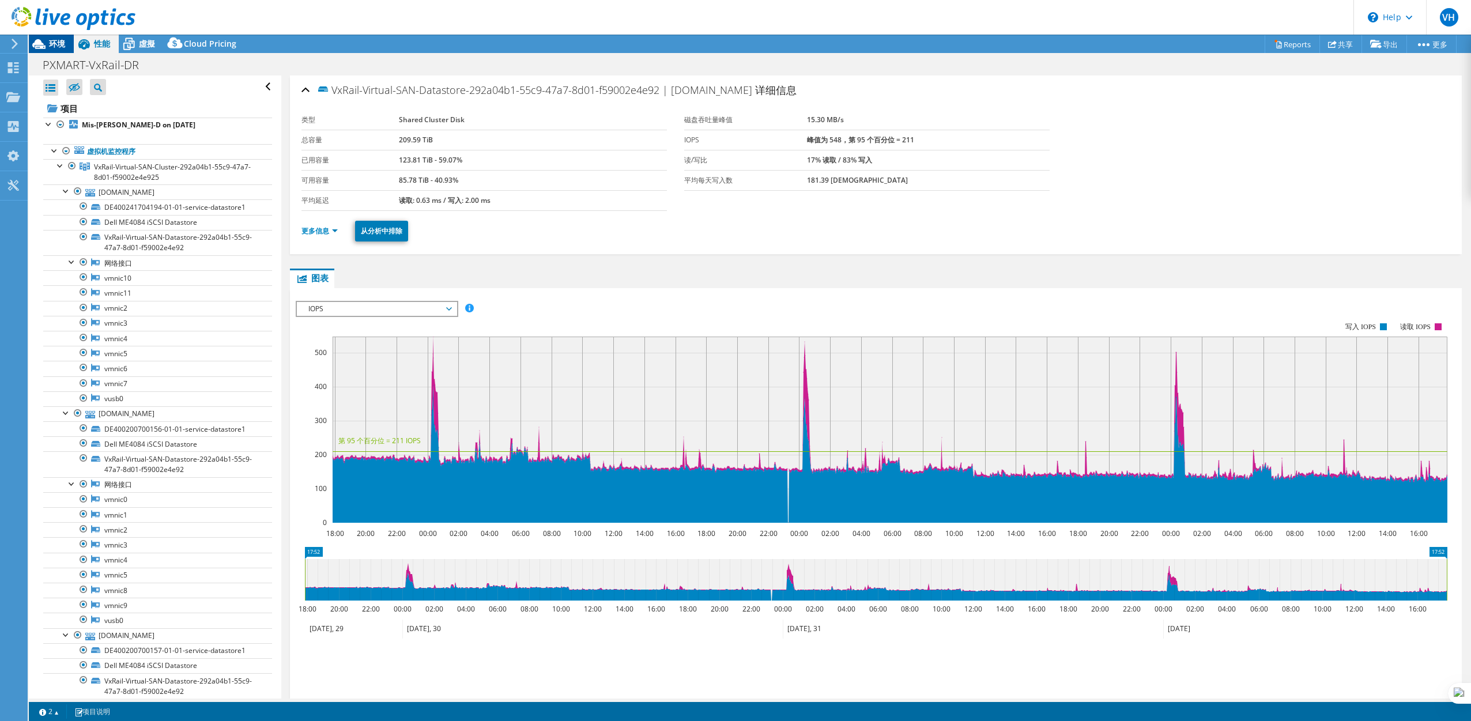
click at [64, 44] on span "环境" at bounding box center [57, 43] width 16 height 11
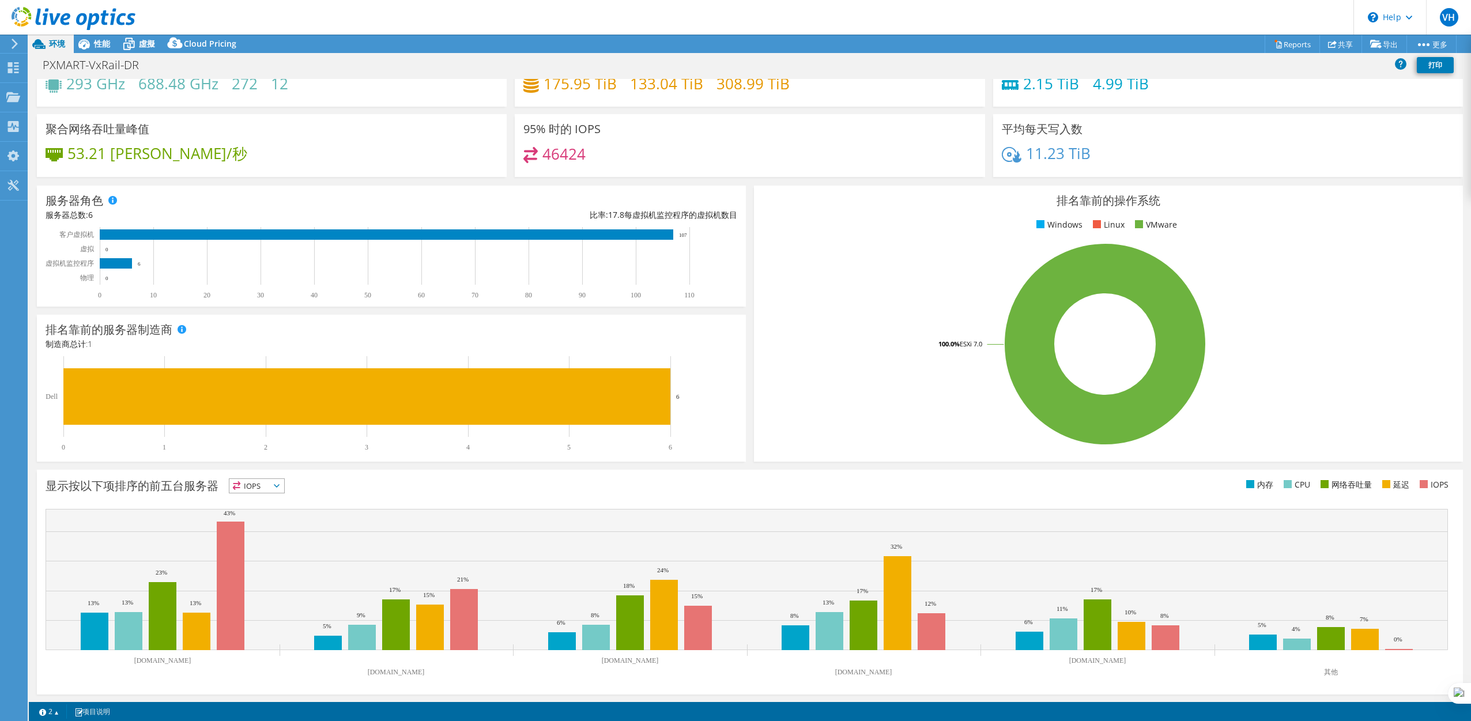
scroll to position [0, 0]
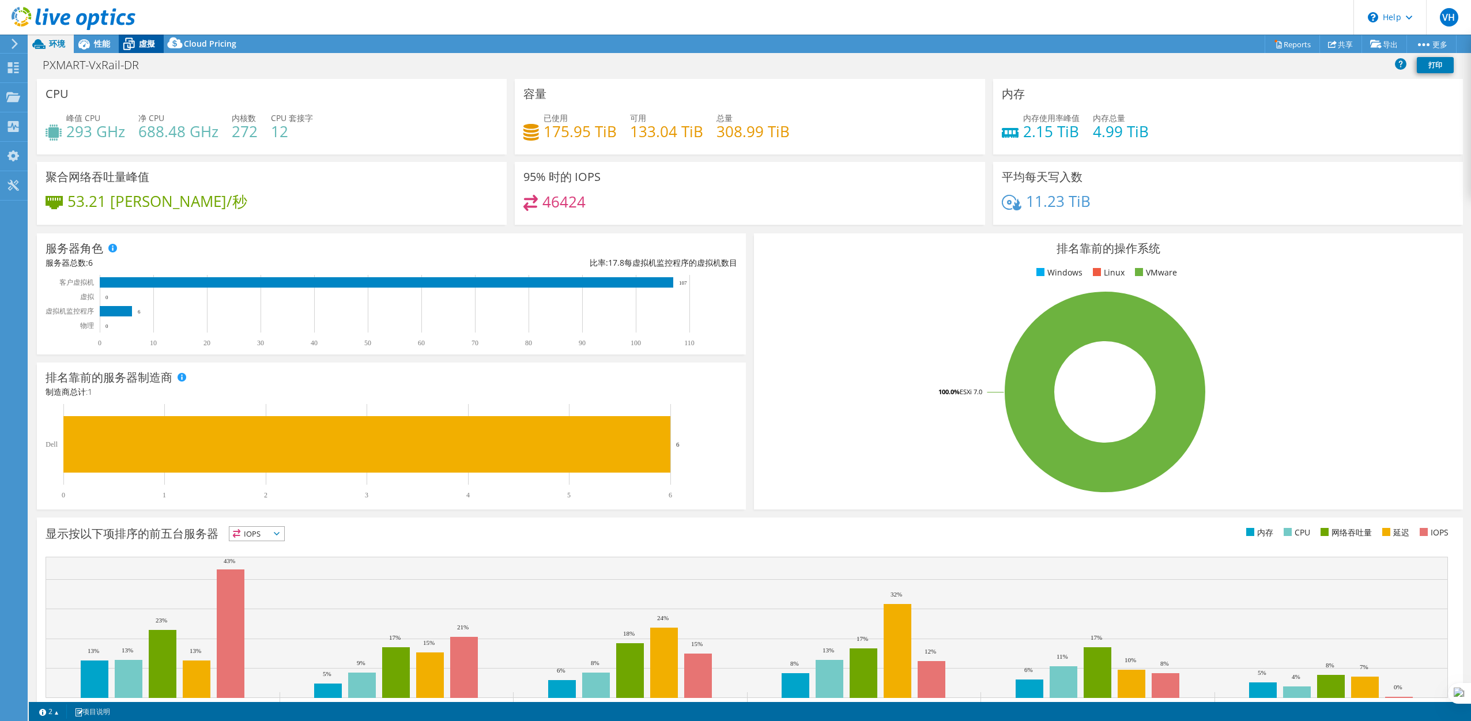
click at [138, 42] on icon at bounding box center [129, 44] width 20 height 20
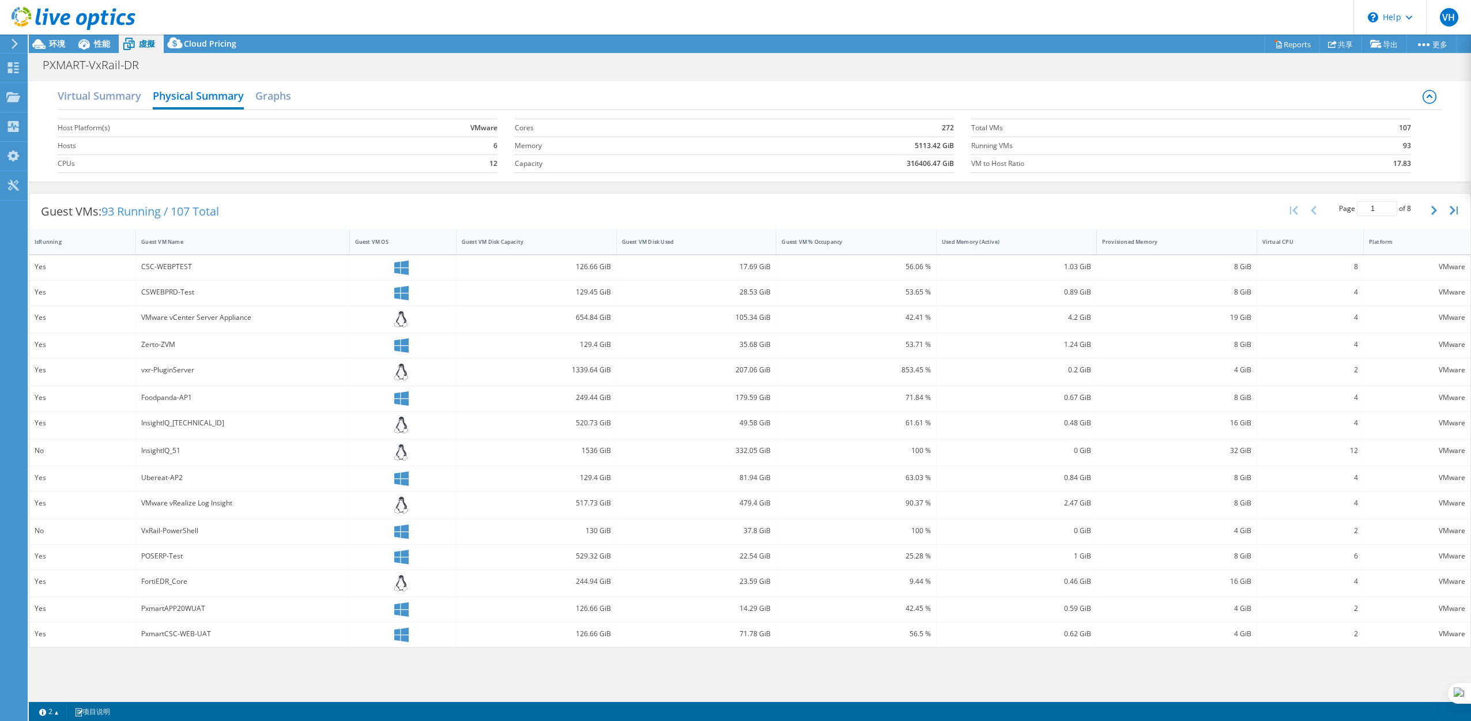
click at [616, 159] on label "Capacity" at bounding box center [606, 164] width 182 height 12
click at [95, 40] on span "性能" at bounding box center [102, 43] width 16 height 11
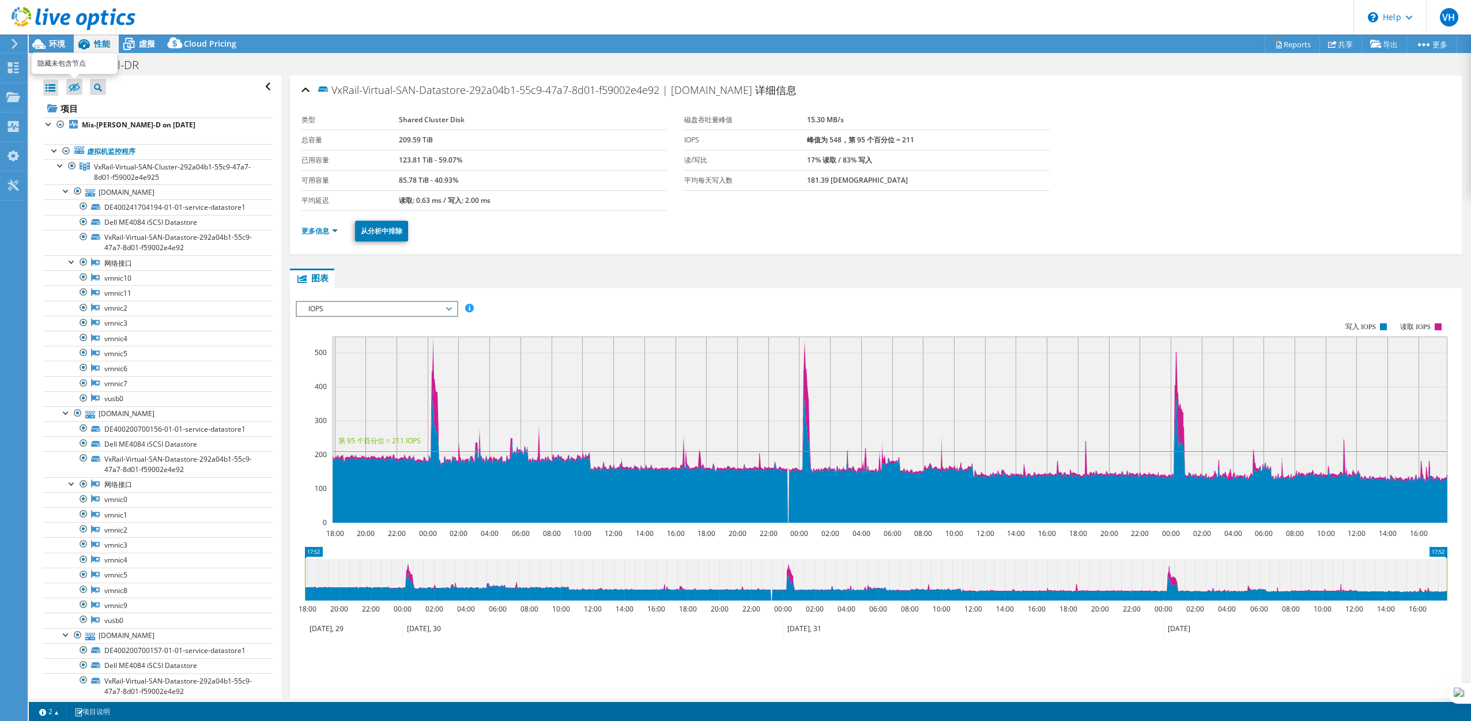
click at [77, 86] on icon at bounding box center [75, 87] width 12 height 9
click at [0, 0] on input "checkbox" at bounding box center [0, 0] width 0 height 0
click at [77, 86] on icon at bounding box center [75, 88] width 12 height 9
click at [0, 0] on input "checkbox" at bounding box center [0, 0] width 0 height 0
click at [325, 231] on link "更多信息" at bounding box center [319, 231] width 36 height 10
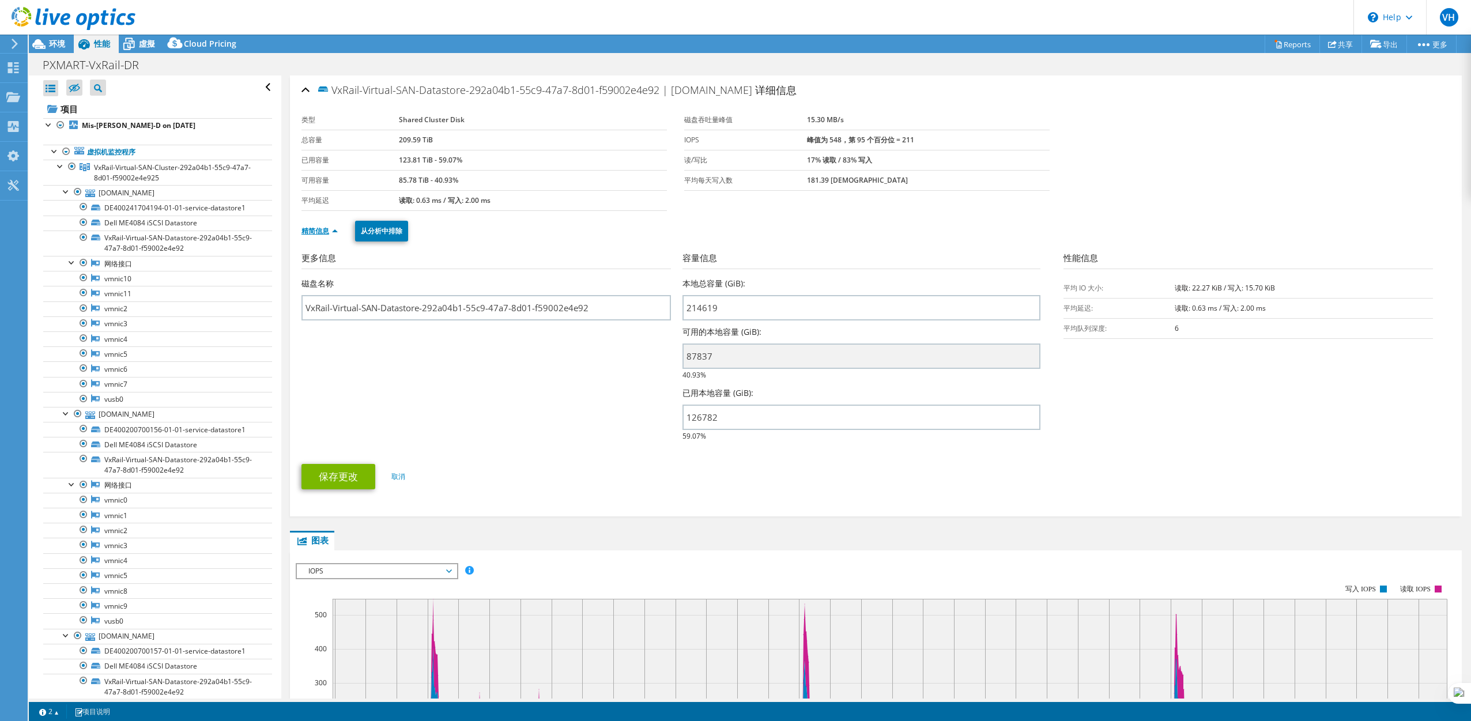
click at [316, 229] on link "精简信息" at bounding box center [319, 231] width 36 height 10
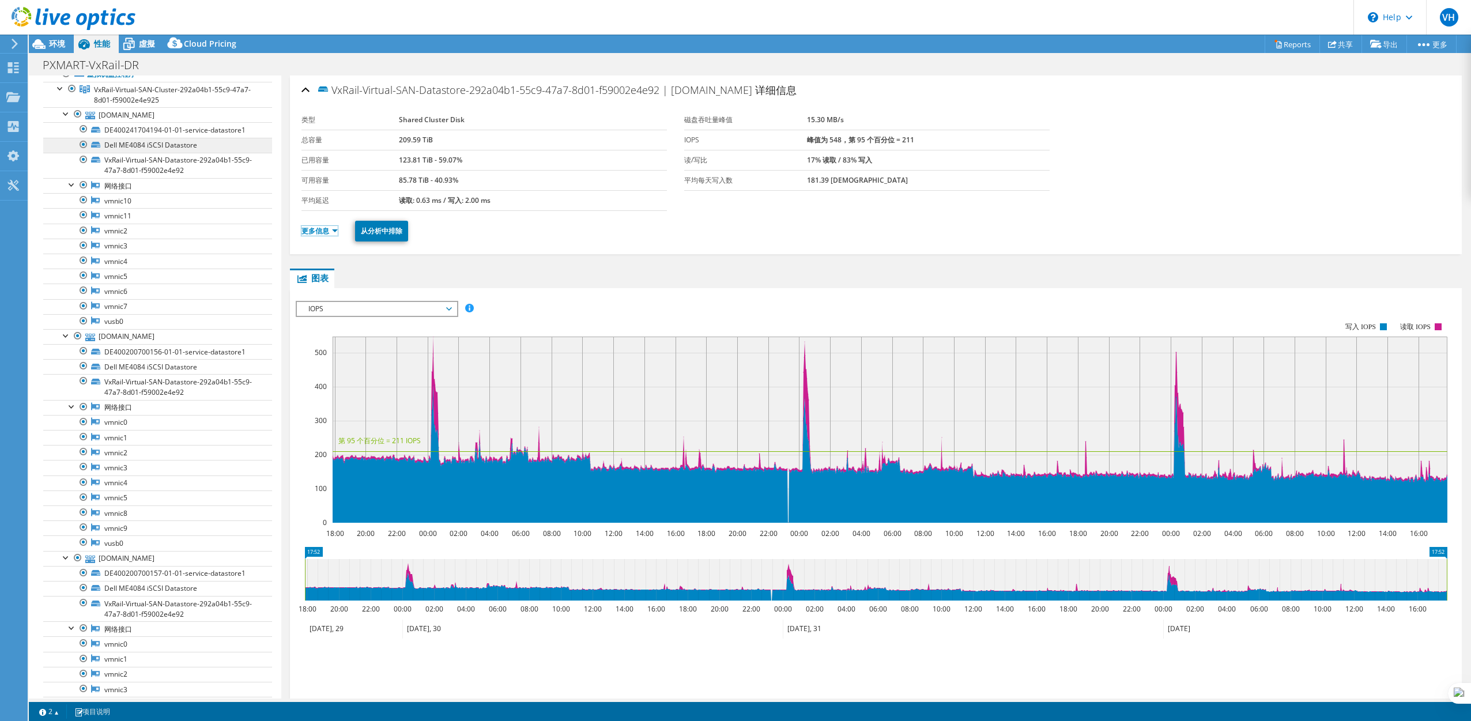
scroll to position [73, 0]
click at [64, 118] on div at bounding box center [67, 118] width 12 height 12
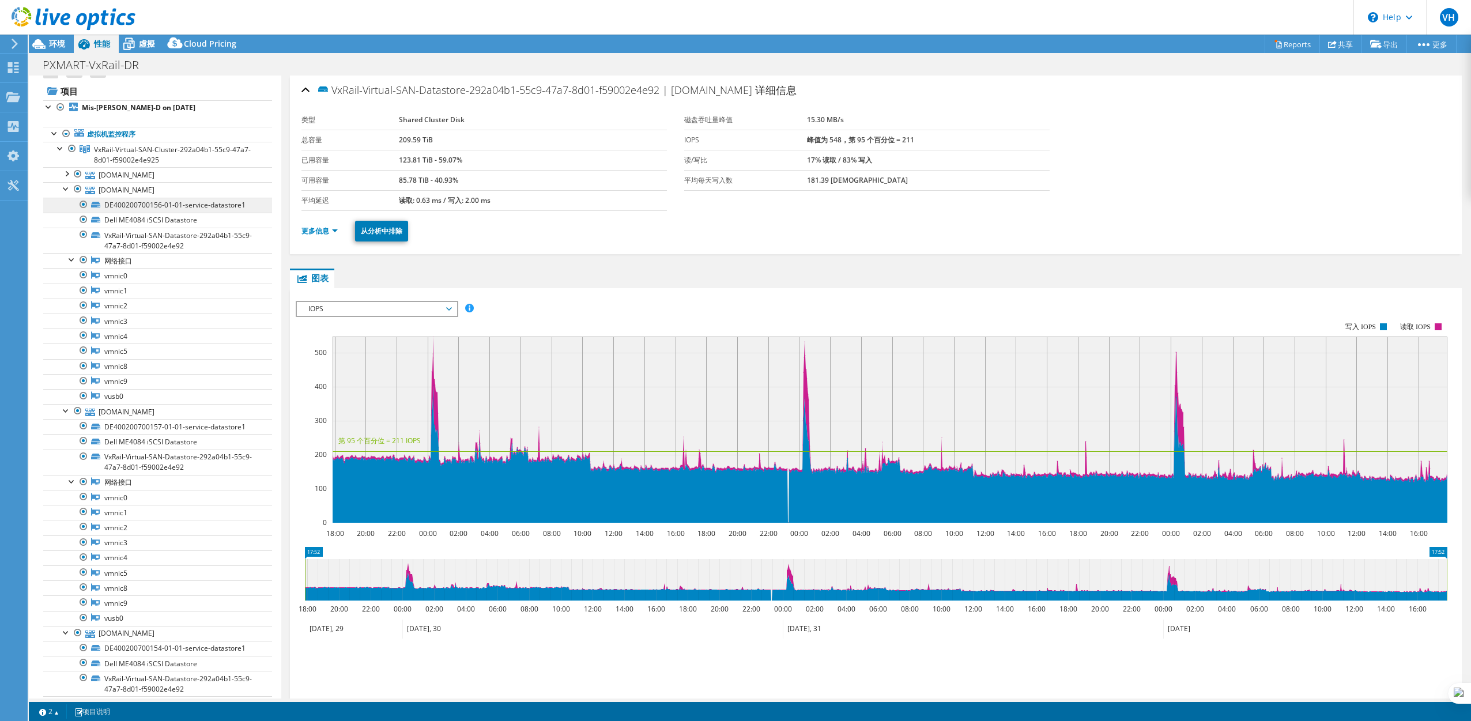
scroll to position [0, 0]
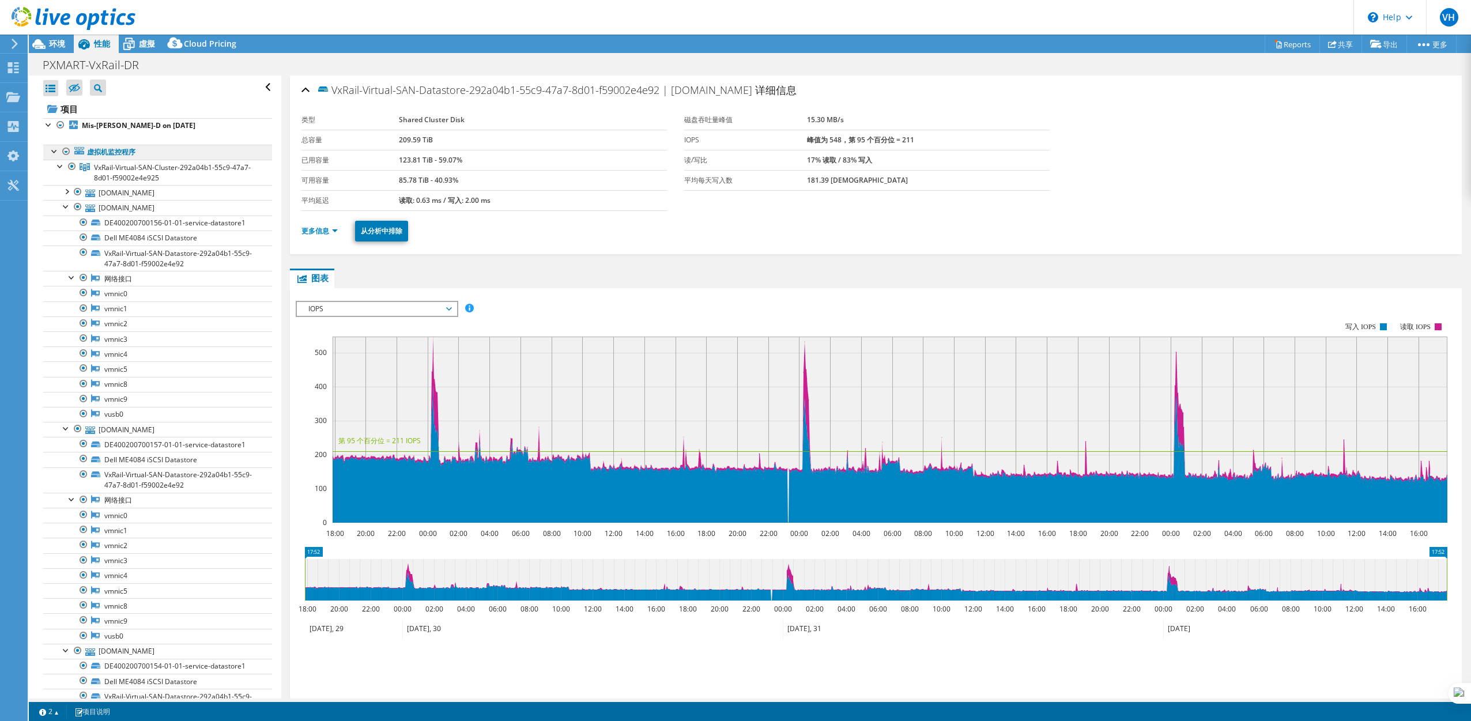
click at [54, 158] on link "虚拟机监控程序" at bounding box center [157, 152] width 229 height 15
click at [70, 276] on div at bounding box center [72, 277] width 12 height 12
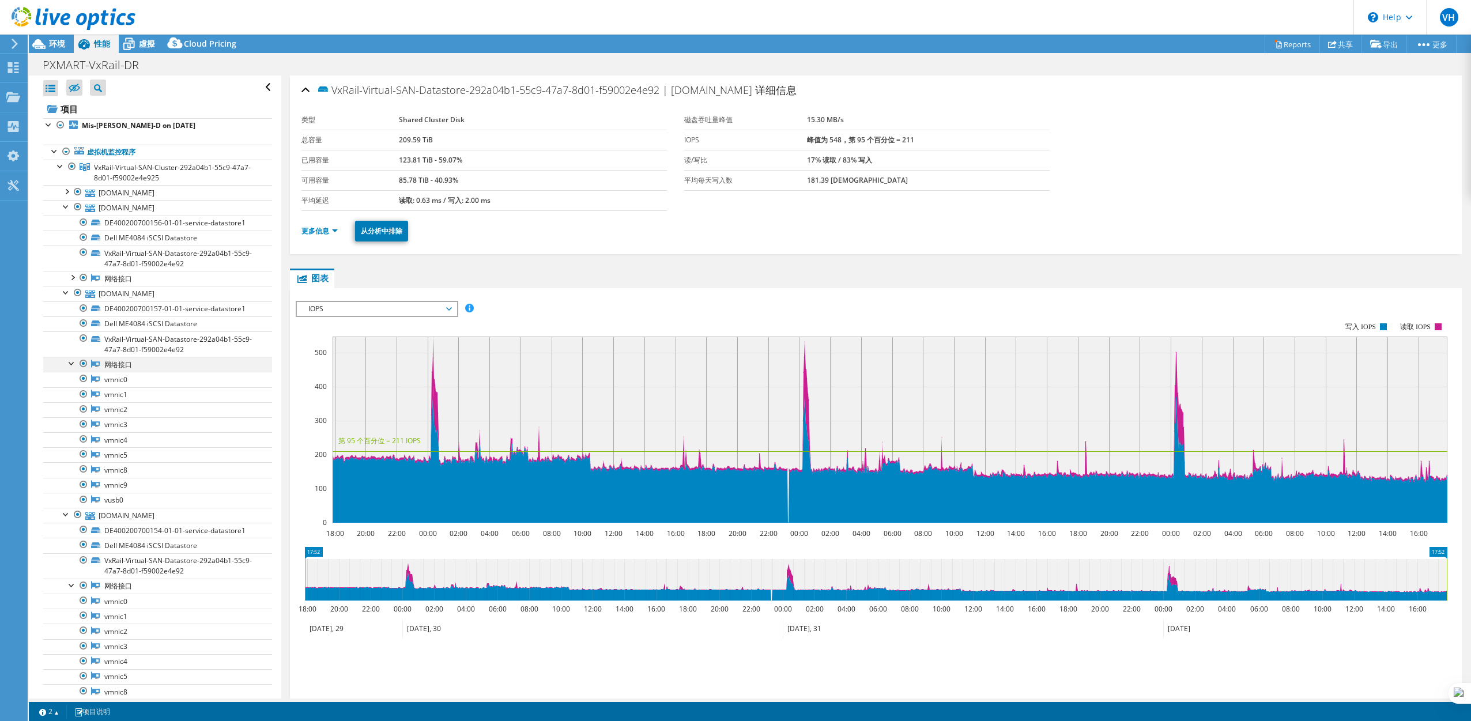
click at [73, 362] on div at bounding box center [72, 363] width 12 height 12
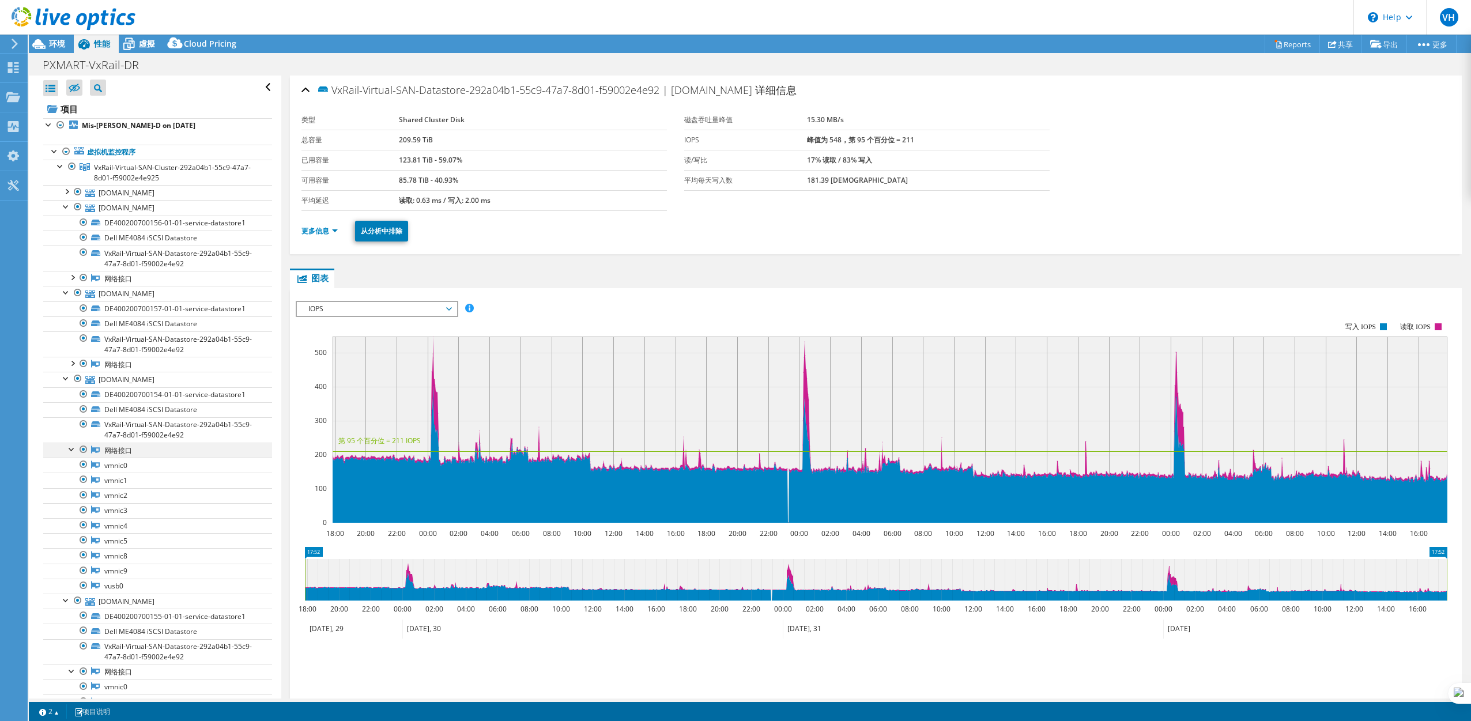
click at [70, 452] on div at bounding box center [72, 449] width 12 height 12
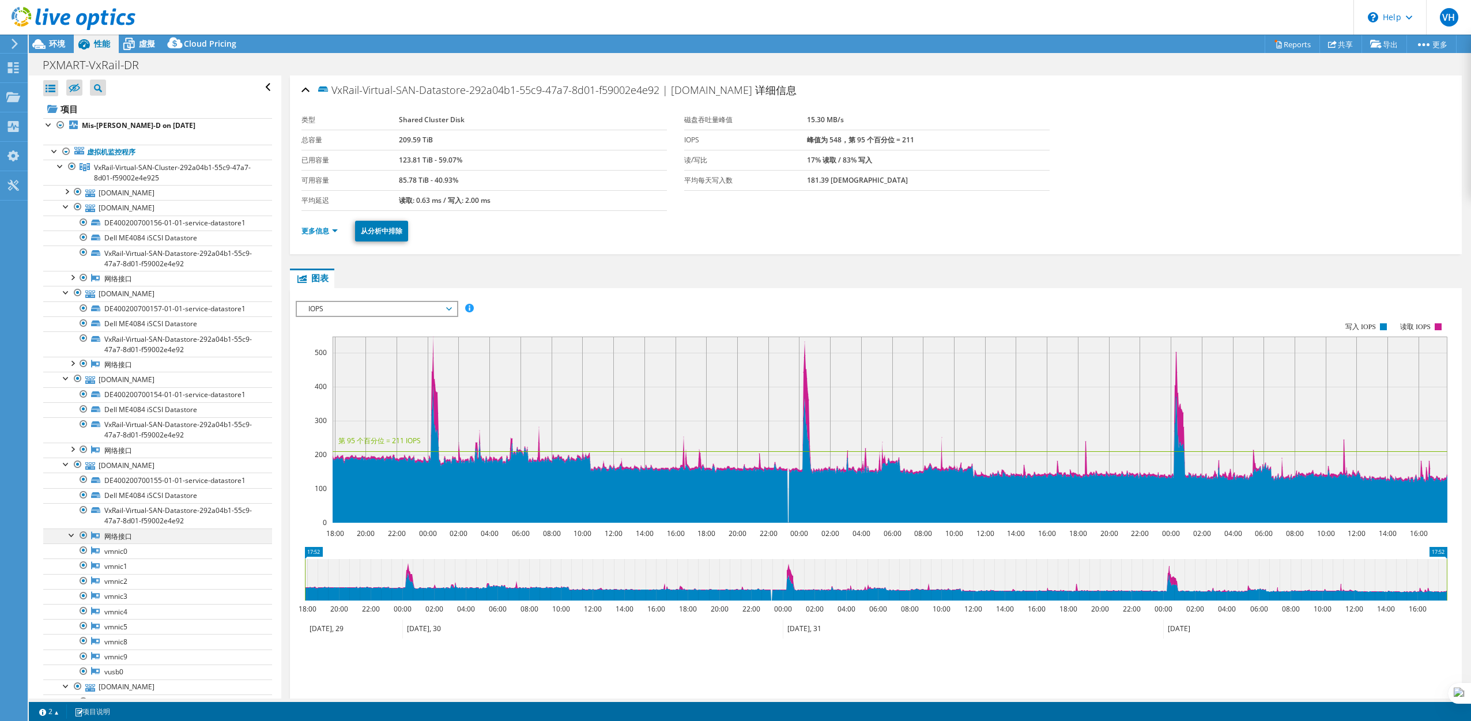
click at [73, 537] on div at bounding box center [72, 535] width 12 height 12
click at [73, 622] on div at bounding box center [72, 621] width 12 height 12
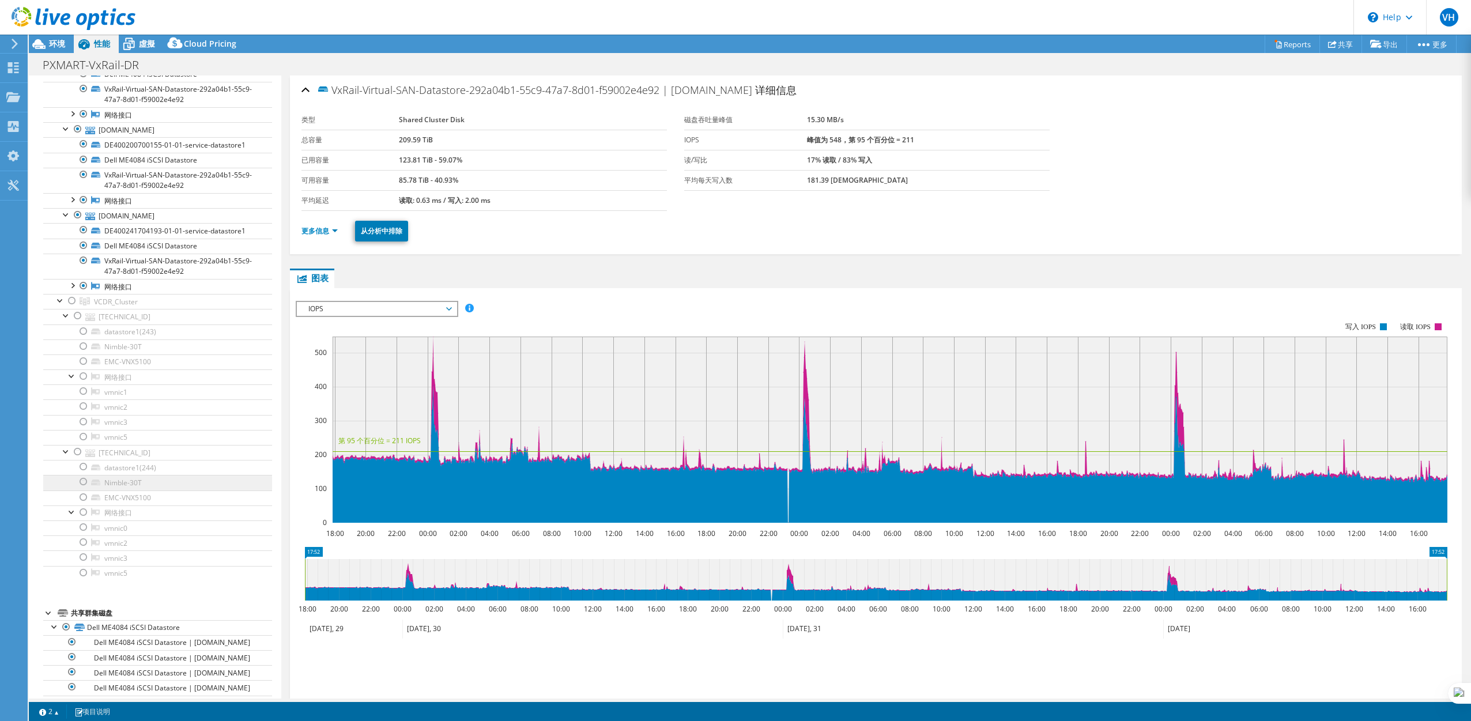
scroll to position [264, 0]
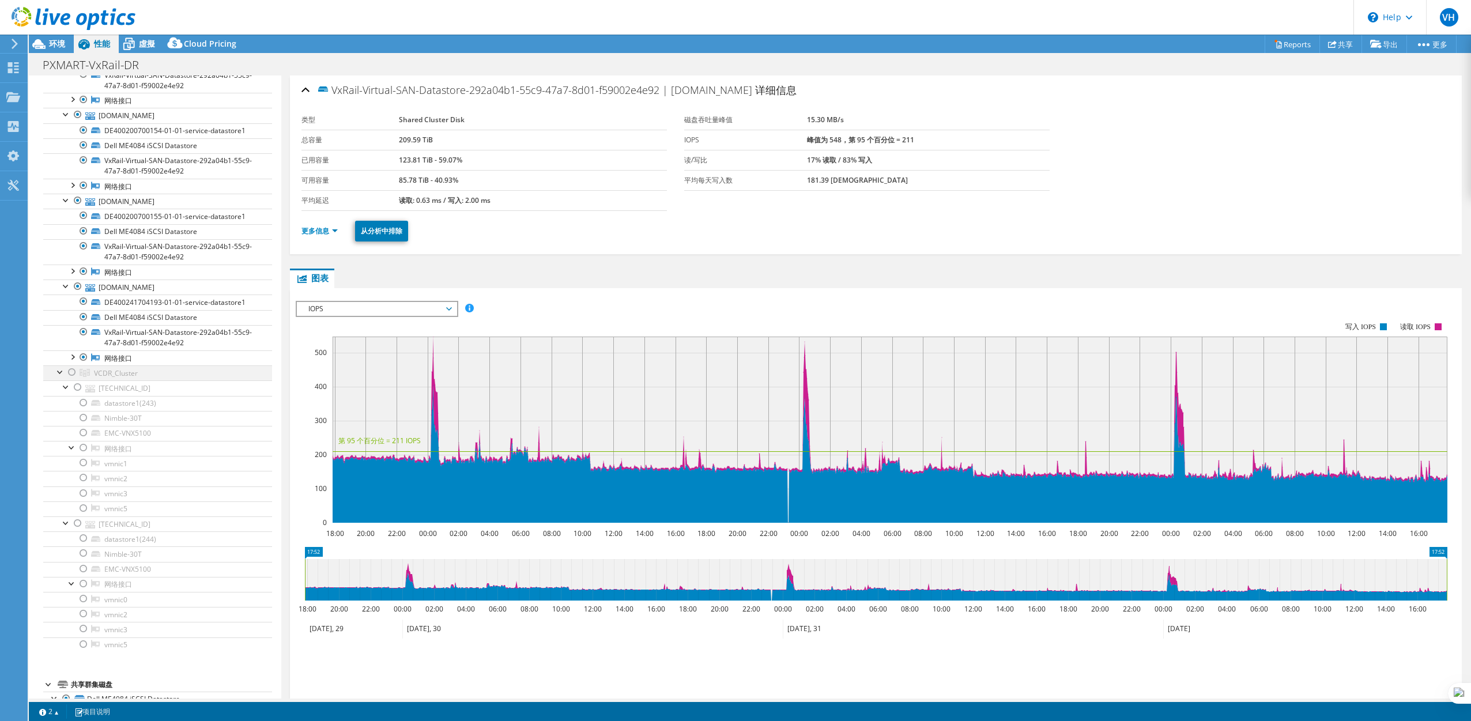
click at [60, 371] on div at bounding box center [61, 371] width 12 height 12
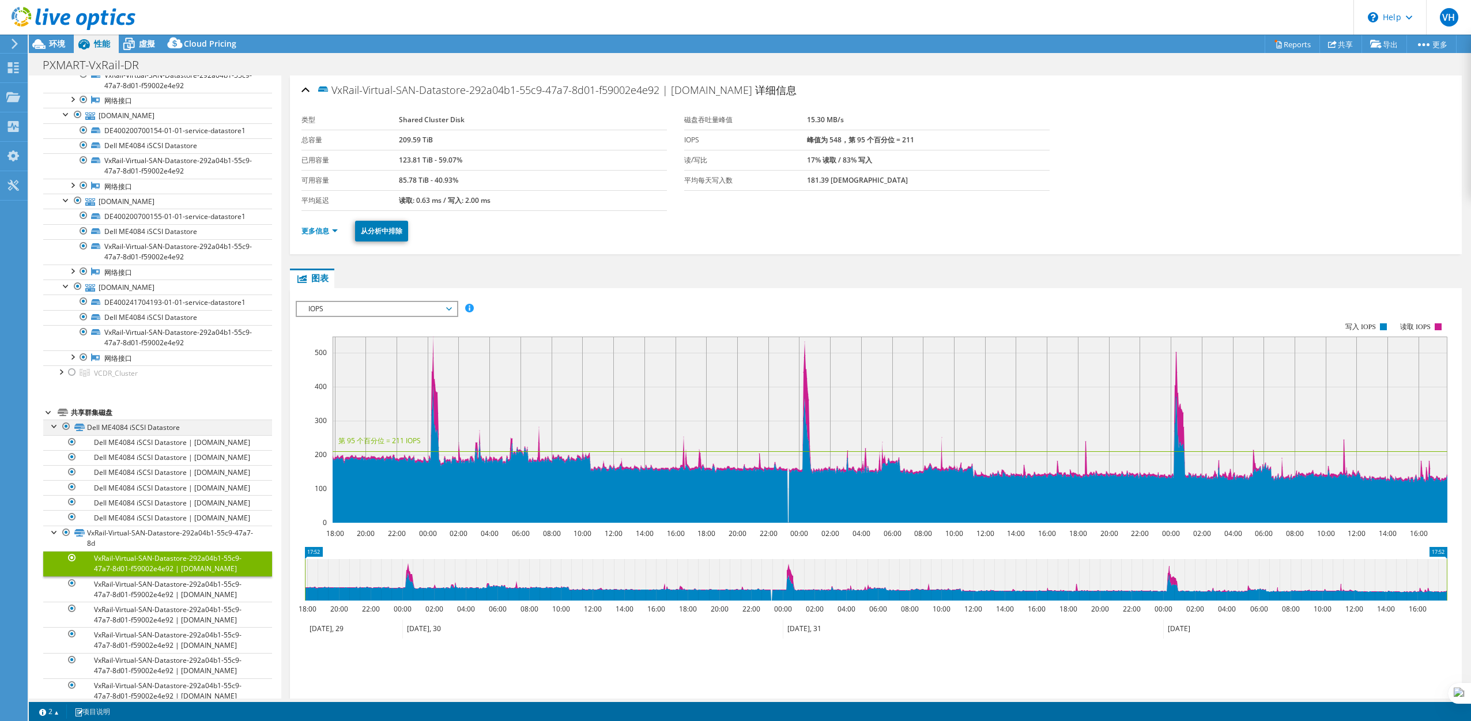
click at [54, 427] on div at bounding box center [55, 426] width 12 height 12
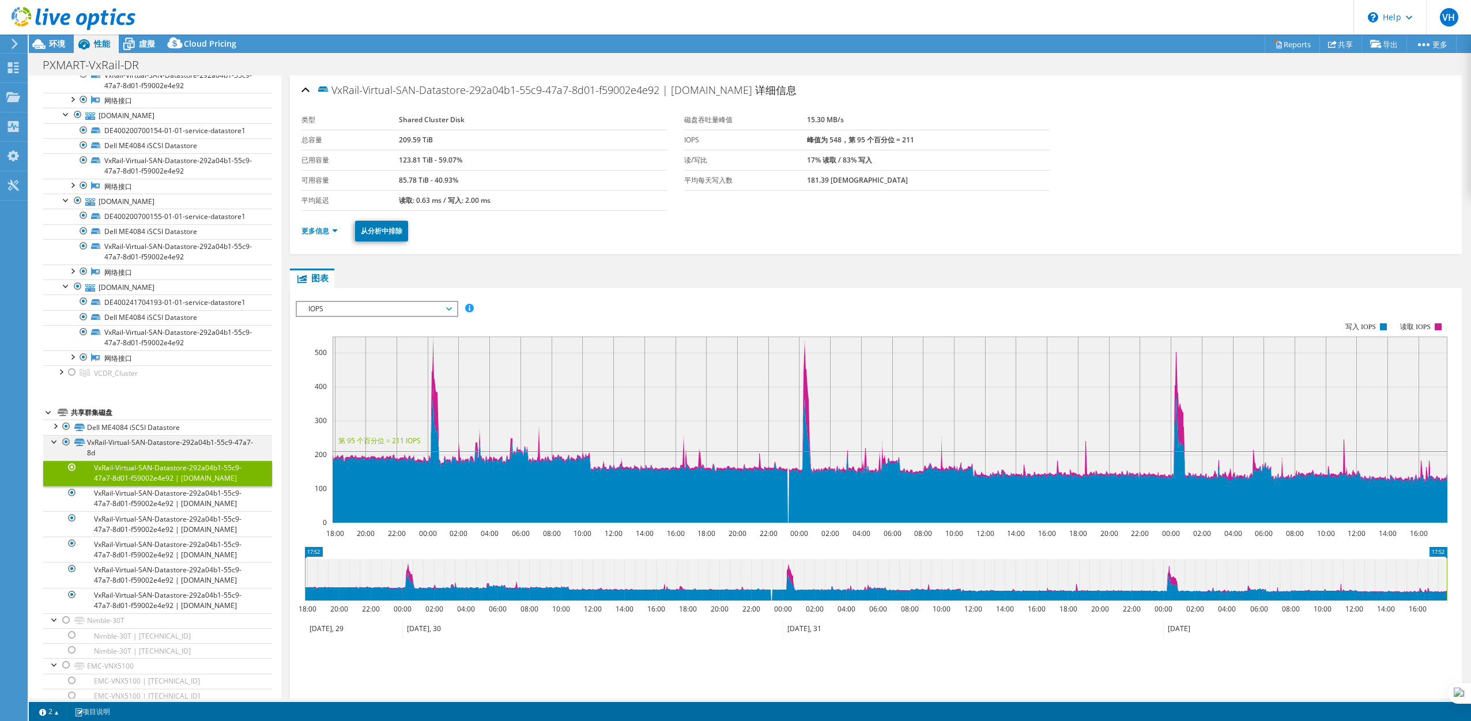
click at [54, 441] on div at bounding box center [55, 441] width 12 height 12
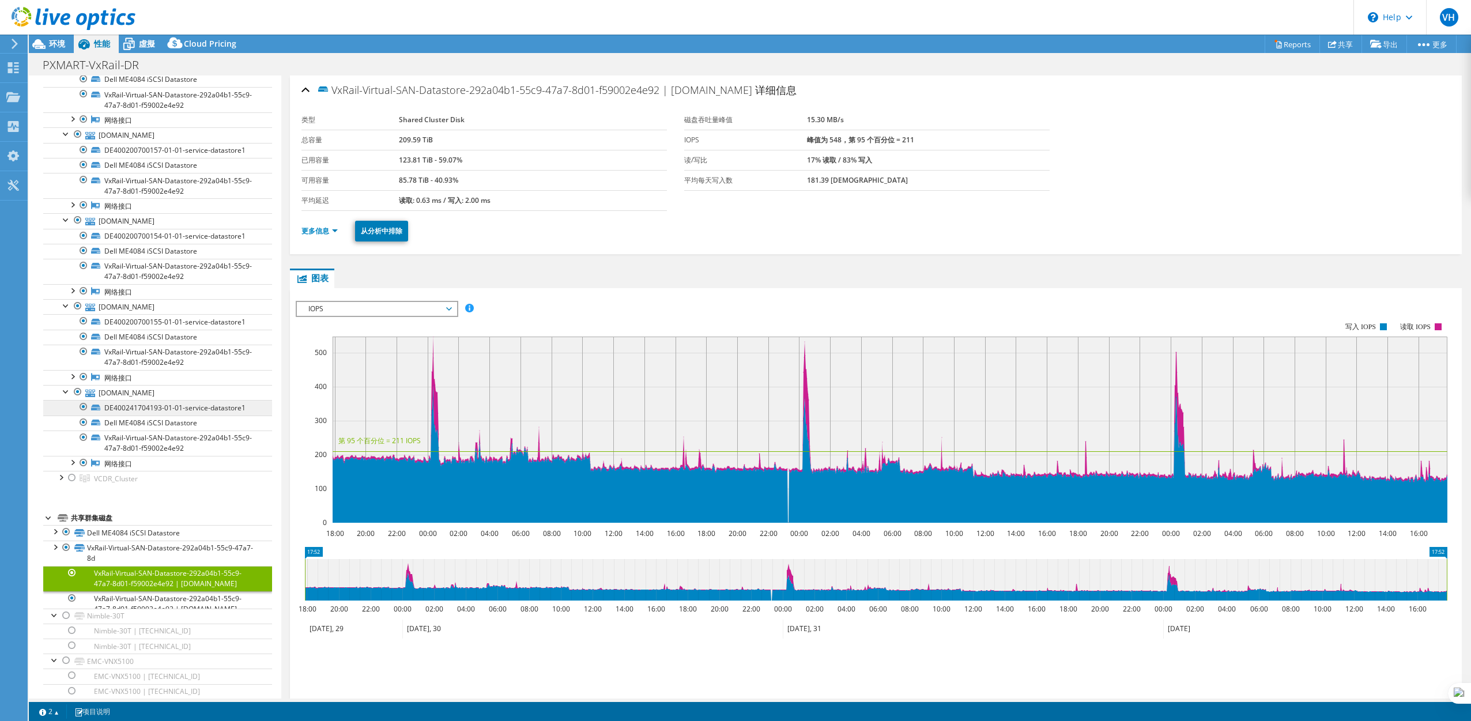
scroll to position [130, 0]
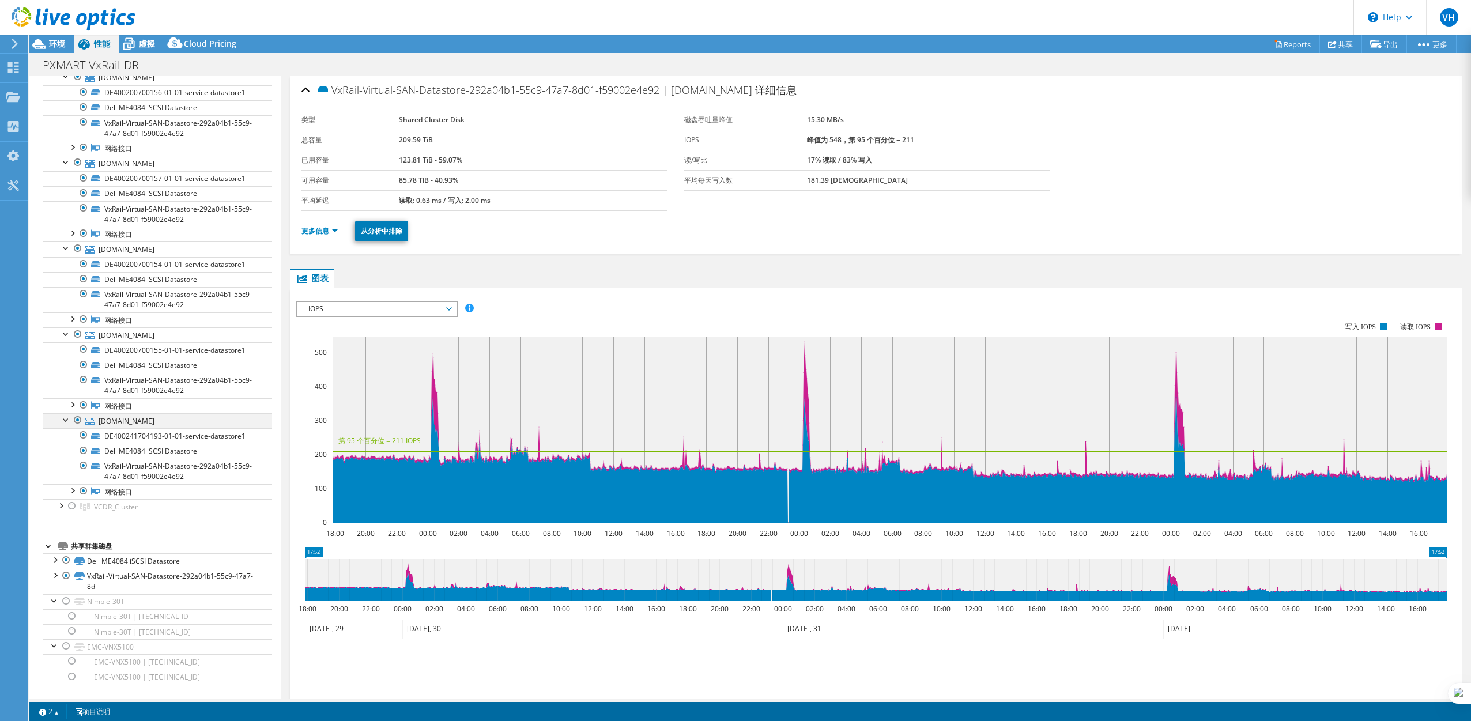
click at [64, 419] on div at bounding box center [67, 419] width 12 height 12
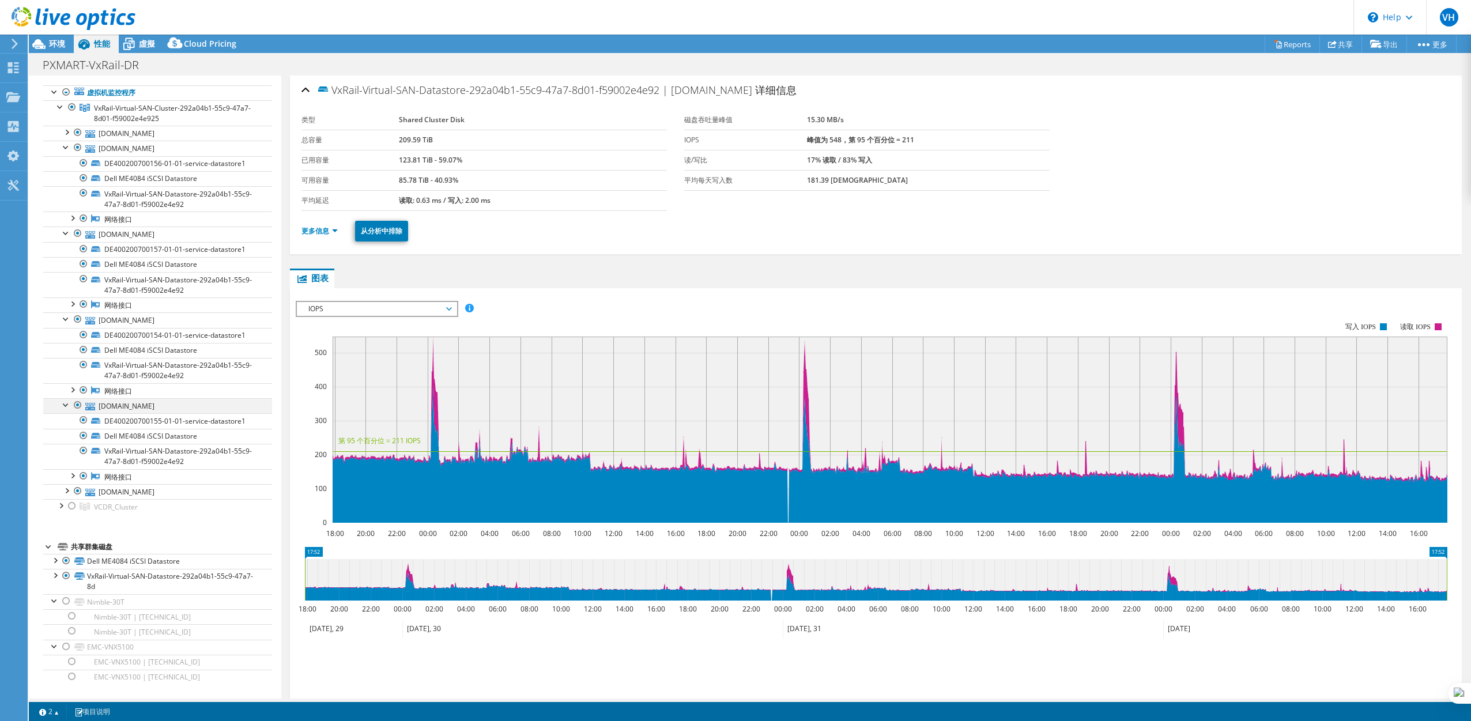
click at [67, 402] on div at bounding box center [67, 404] width 12 height 12
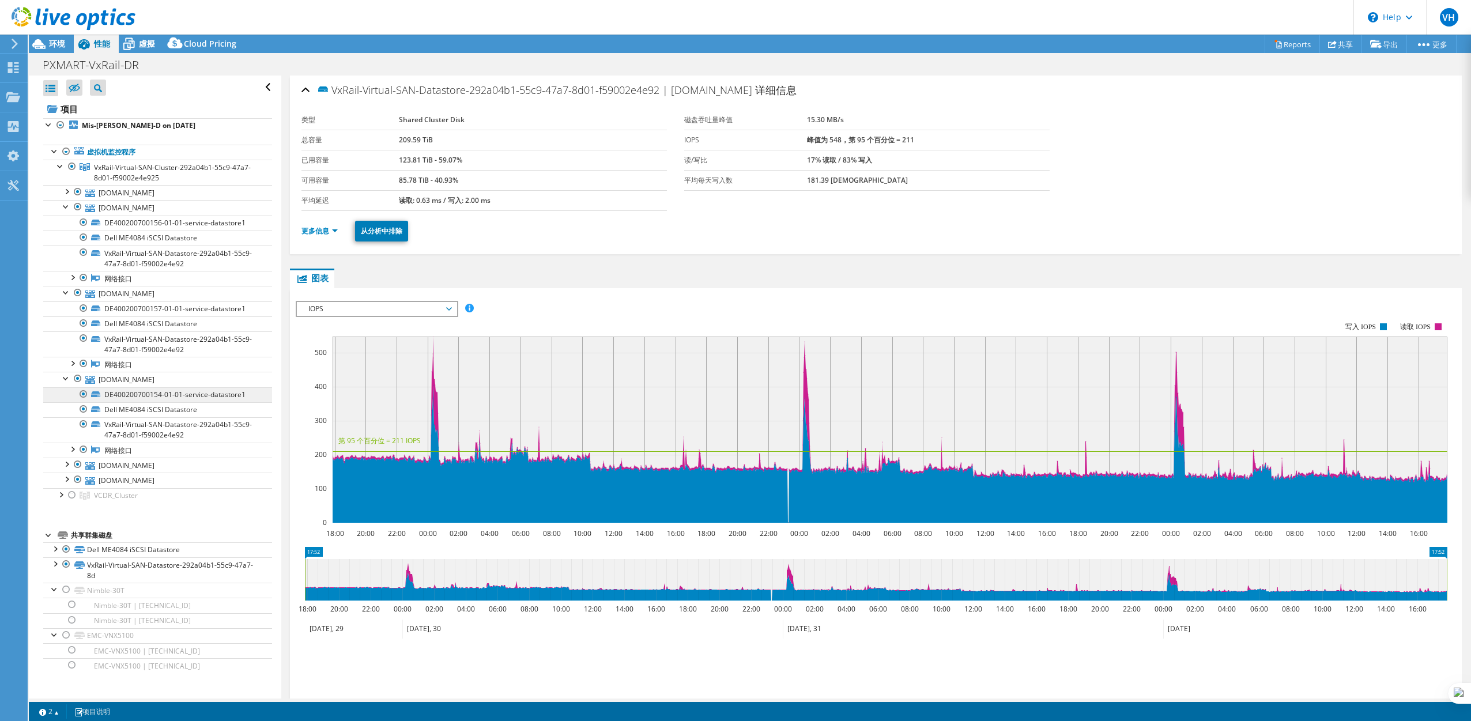
scroll to position [0, 0]
click at [65, 381] on div at bounding box center [67, 378] width 12 height 12
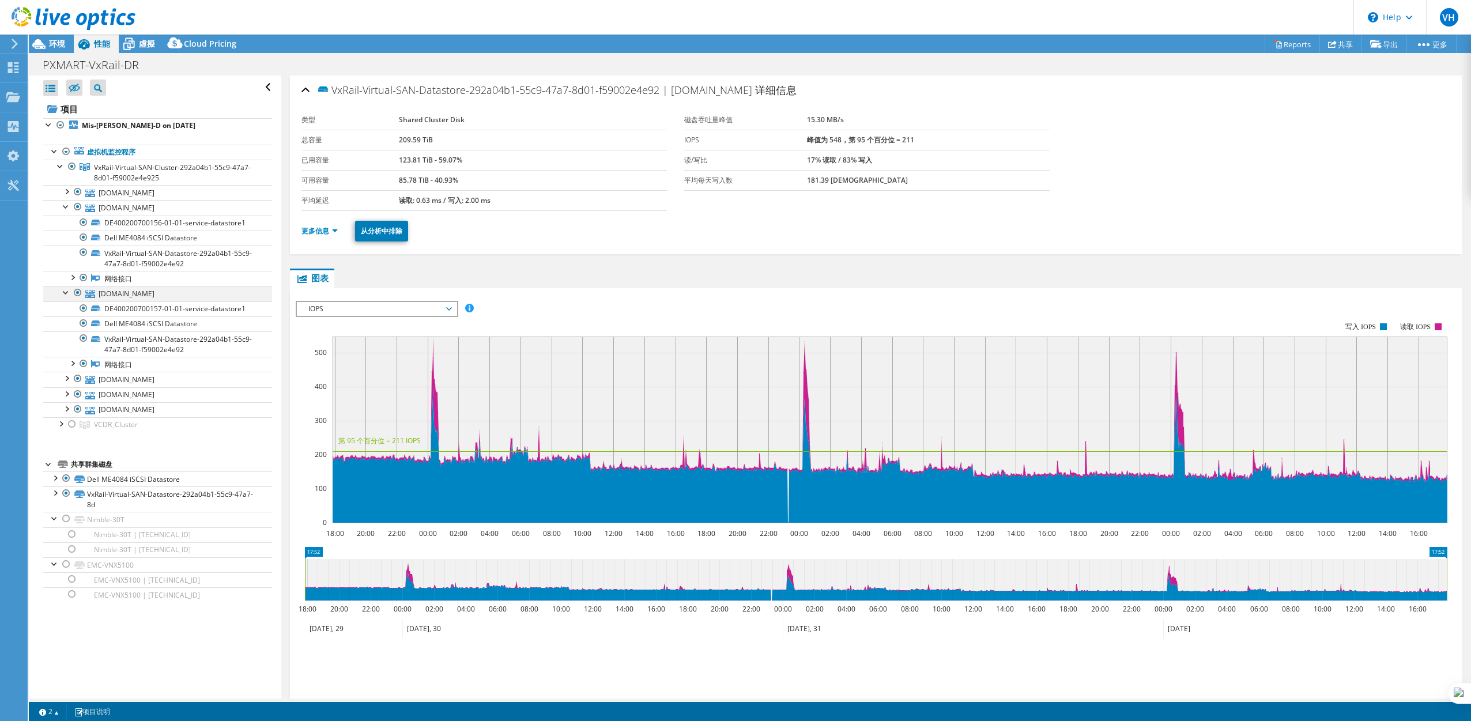
click at [66, 297] on div at bounding box center [67, 292] width 12 height 12
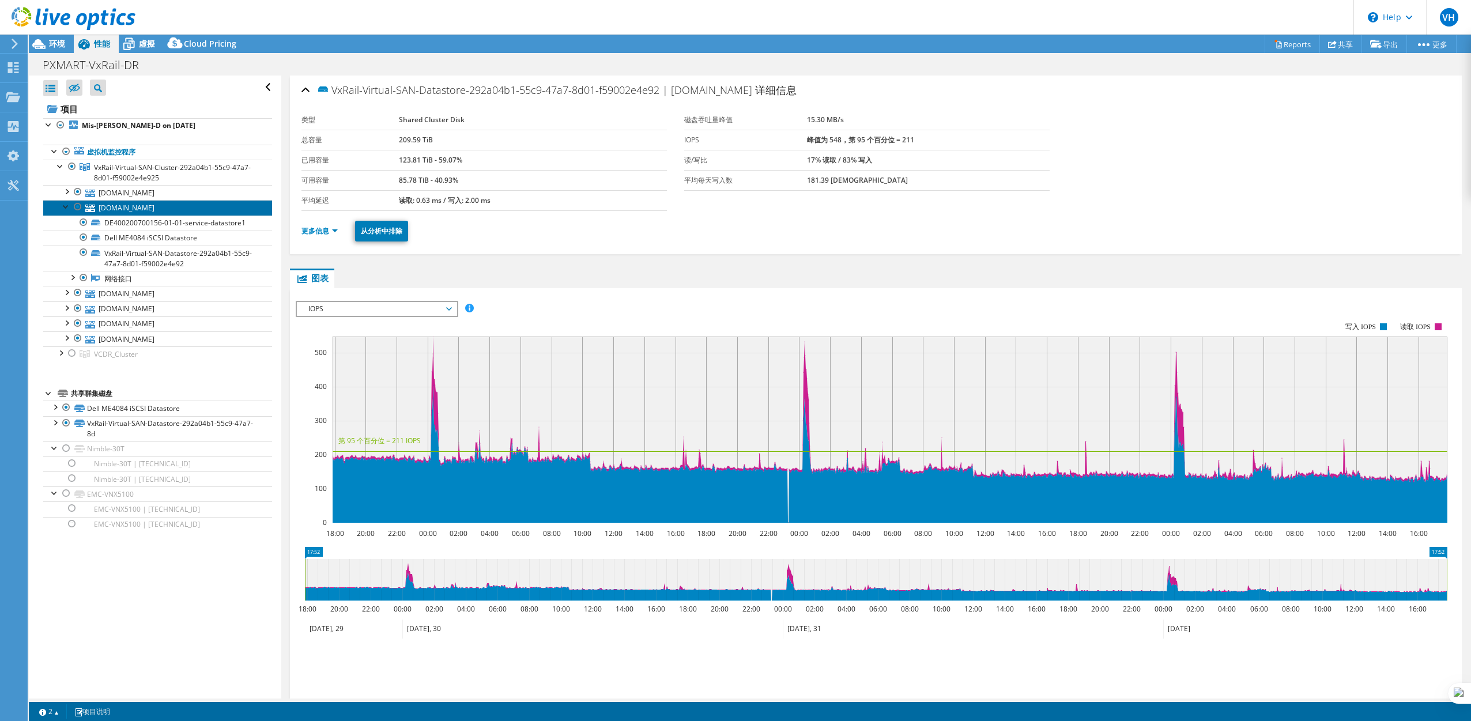
click at [63, 212] on link "vxr-esxi-03.pxmart.com.tw" at bounding box center [157, 207] width 229 height 15
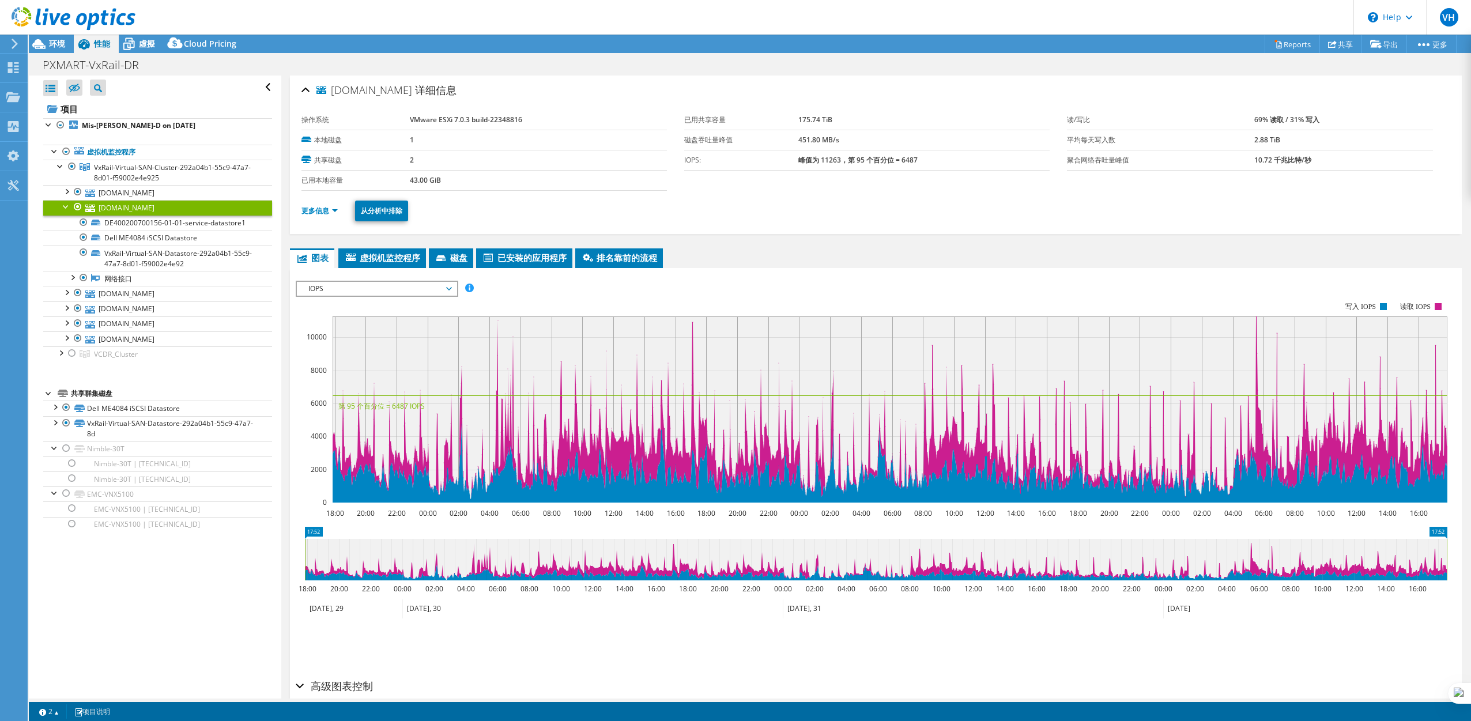
click at [64, 205] on div at bounding box center [67, 206] width 12 height 12
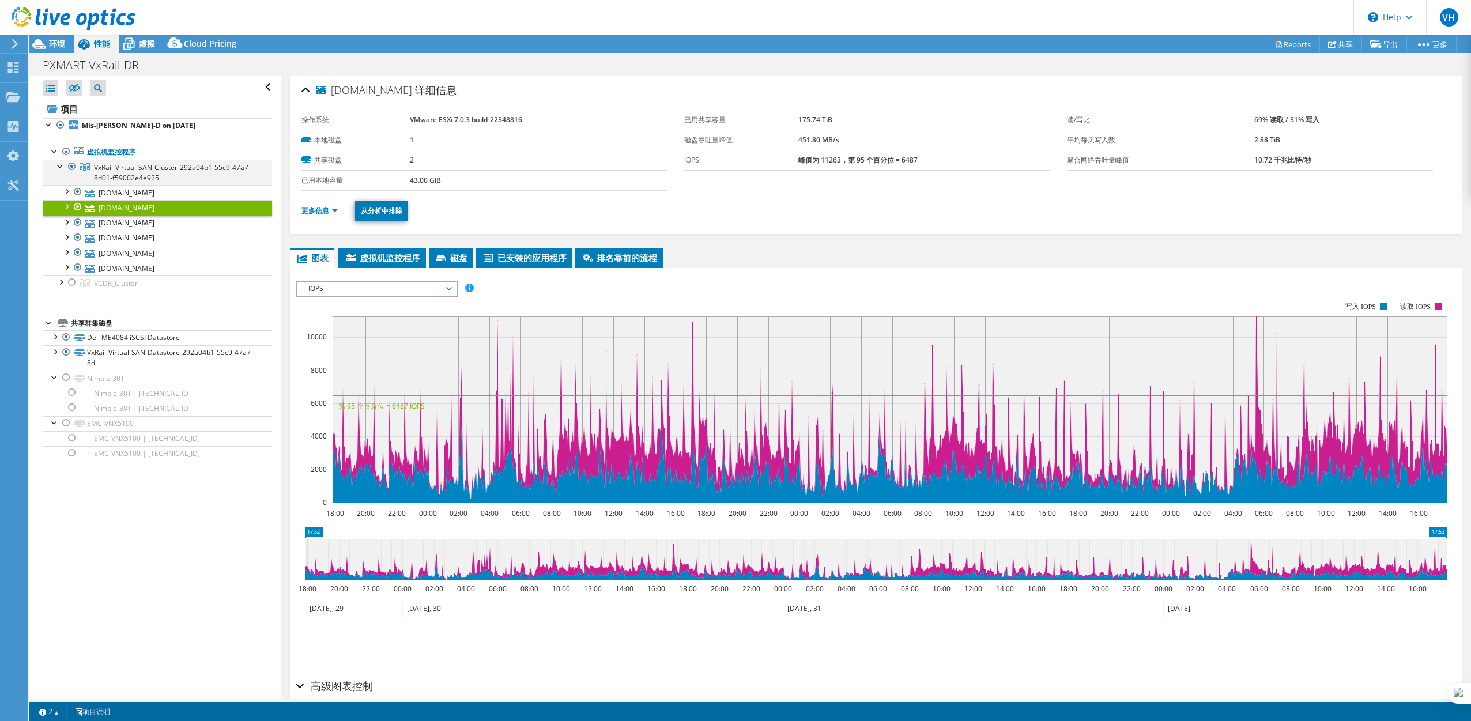
click at [61, 166] on div at bounding box center [61, 166] width 12 height 12
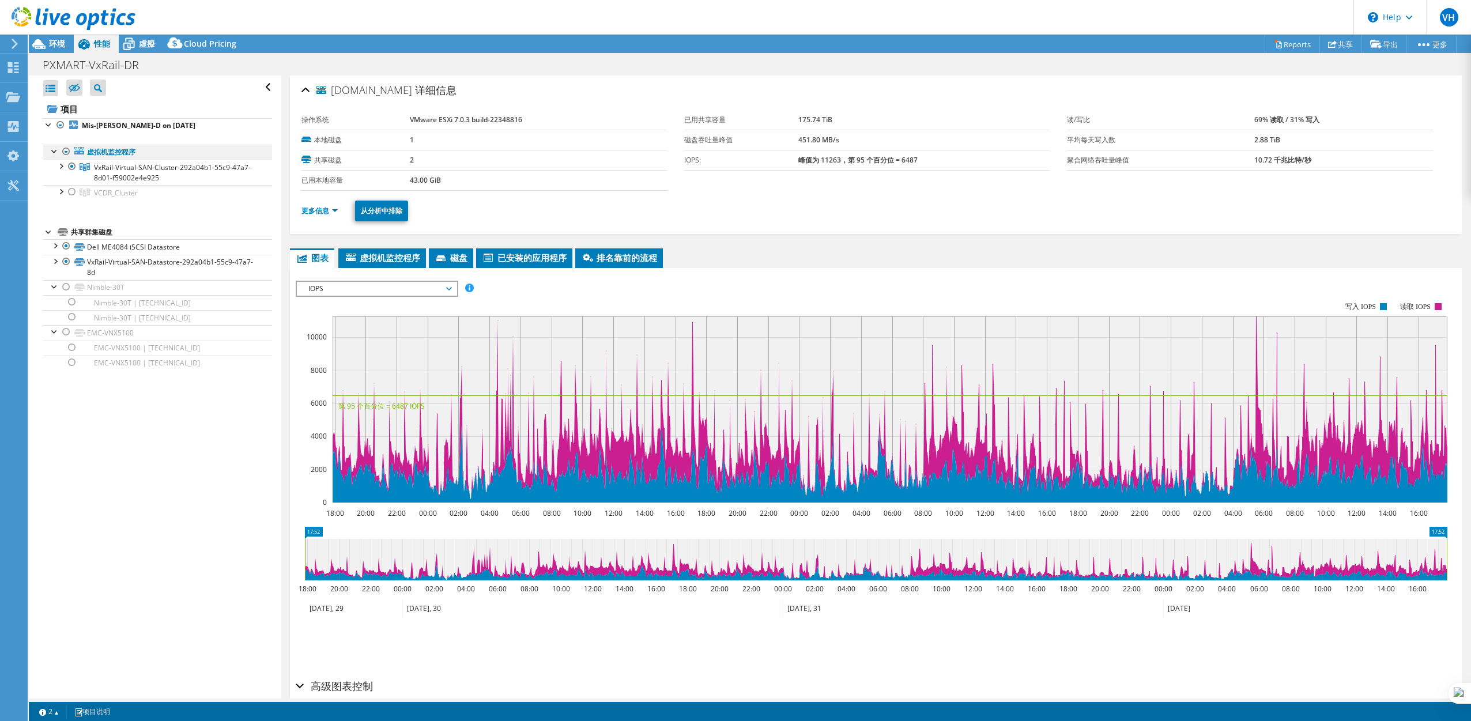
click at [52, 152] on div at bounding box center [55, 151] width 12 height 12
